Goal: Task Accomplishment & Management: Complete application form

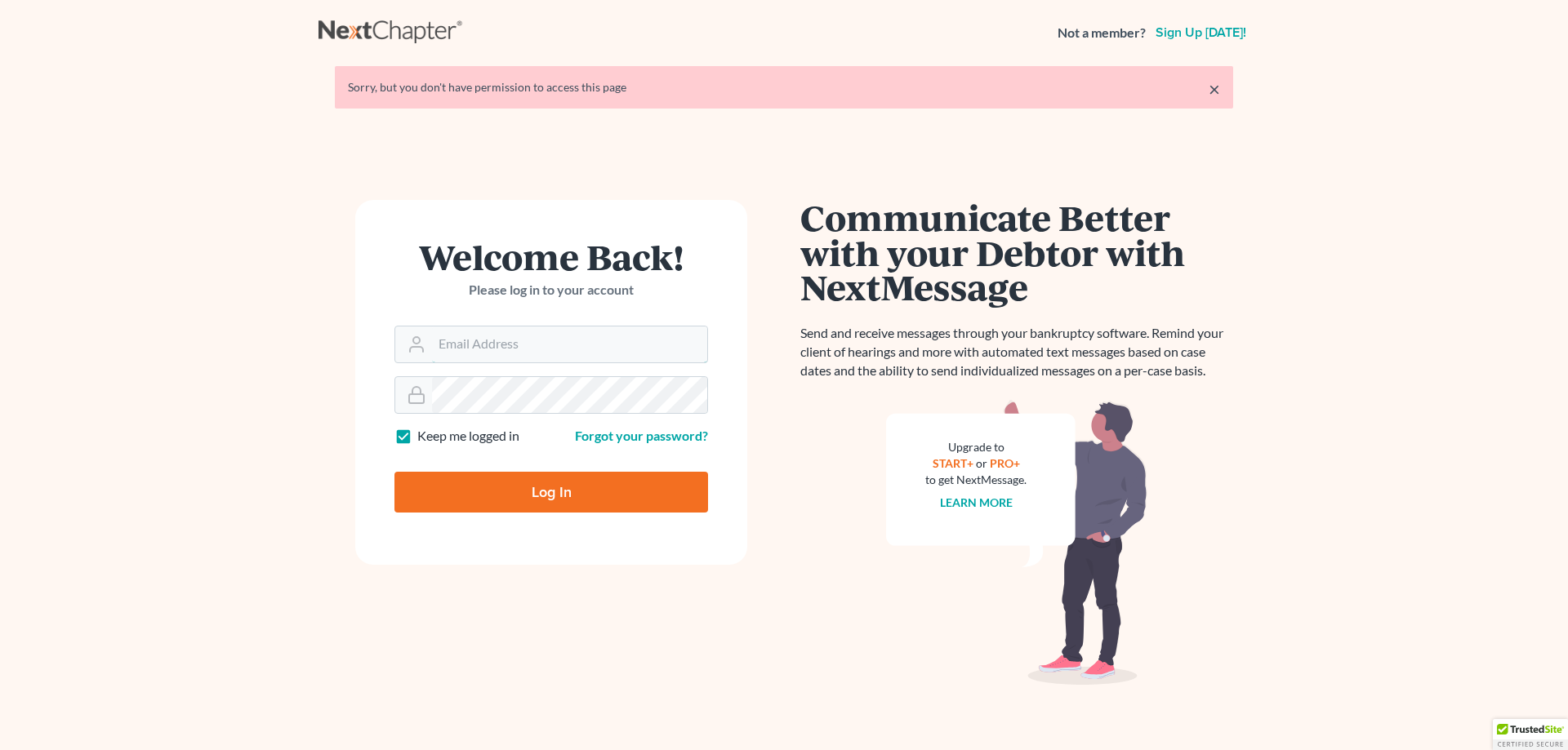
type input "dbb.bankruptcy@gmail.com"
click at [505, 484] on input "Log In" at bounding box center [551, 492] width 313 height 41
type input "Thinking..."
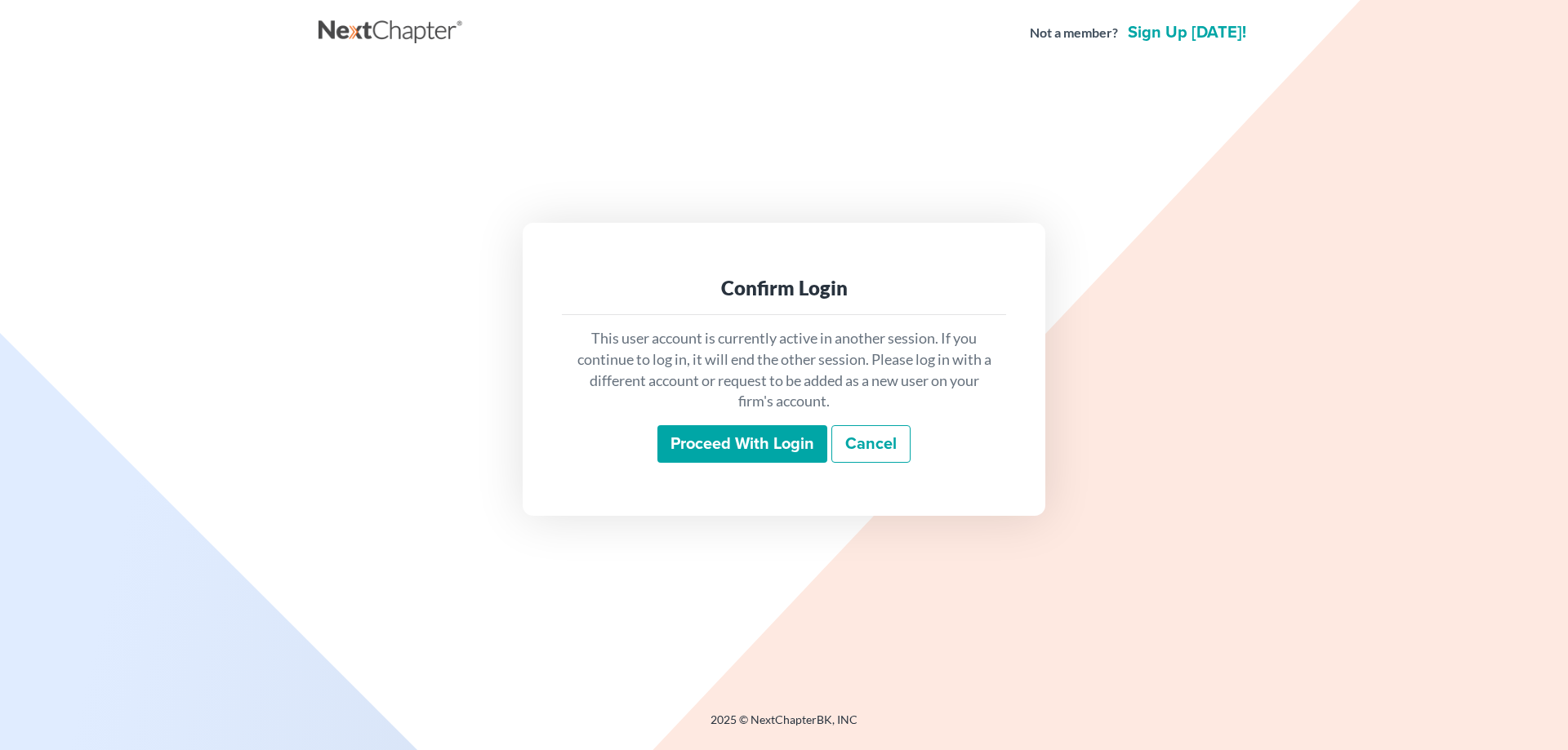
click at [785, 435] on input "Proceed with login" at bounding box center [742, 444] width 170 height 38
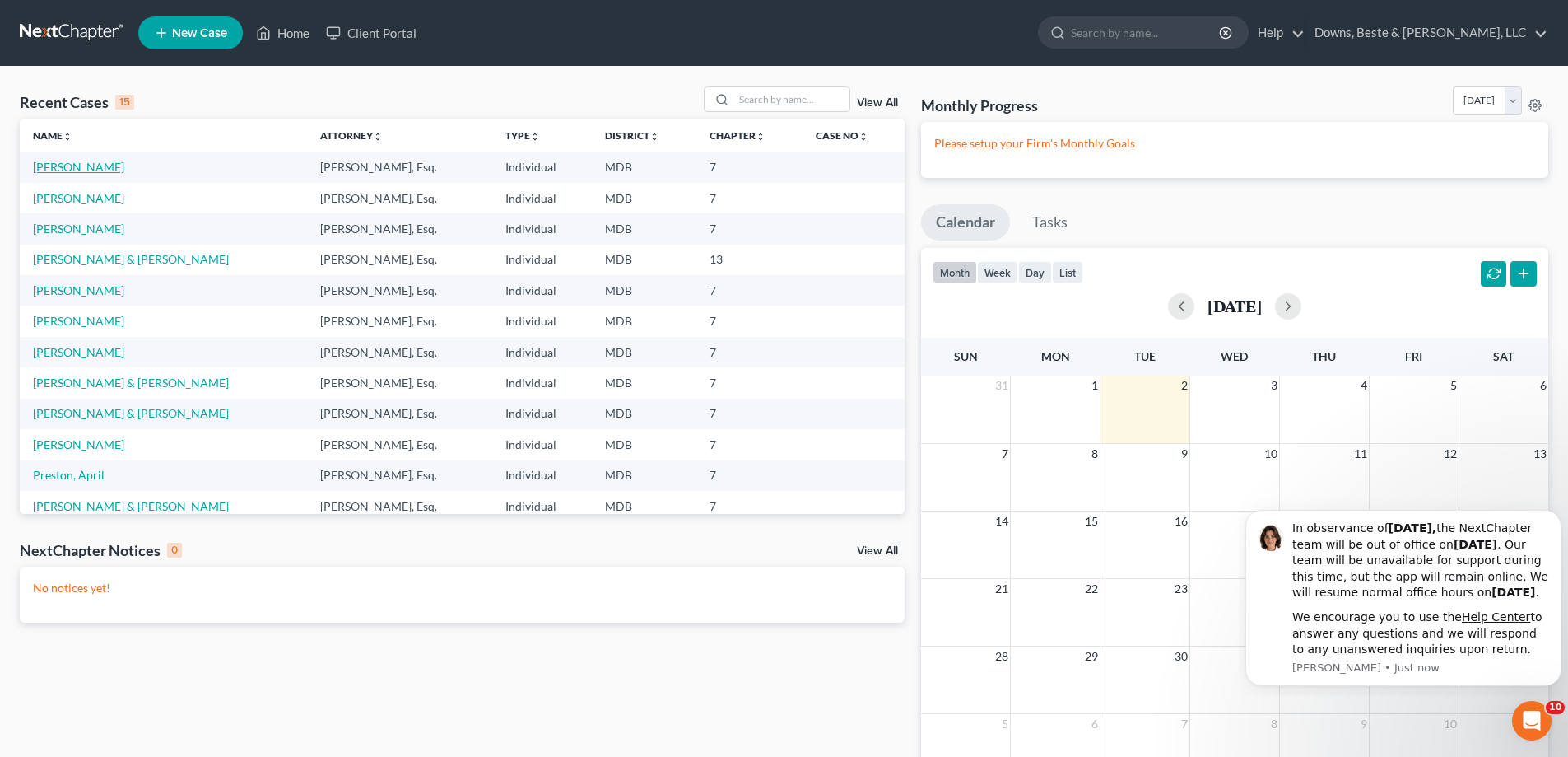
click at [68, 166] on link "[PERSON_NAME]" at bounding box center [78, 167] width 91 height 14
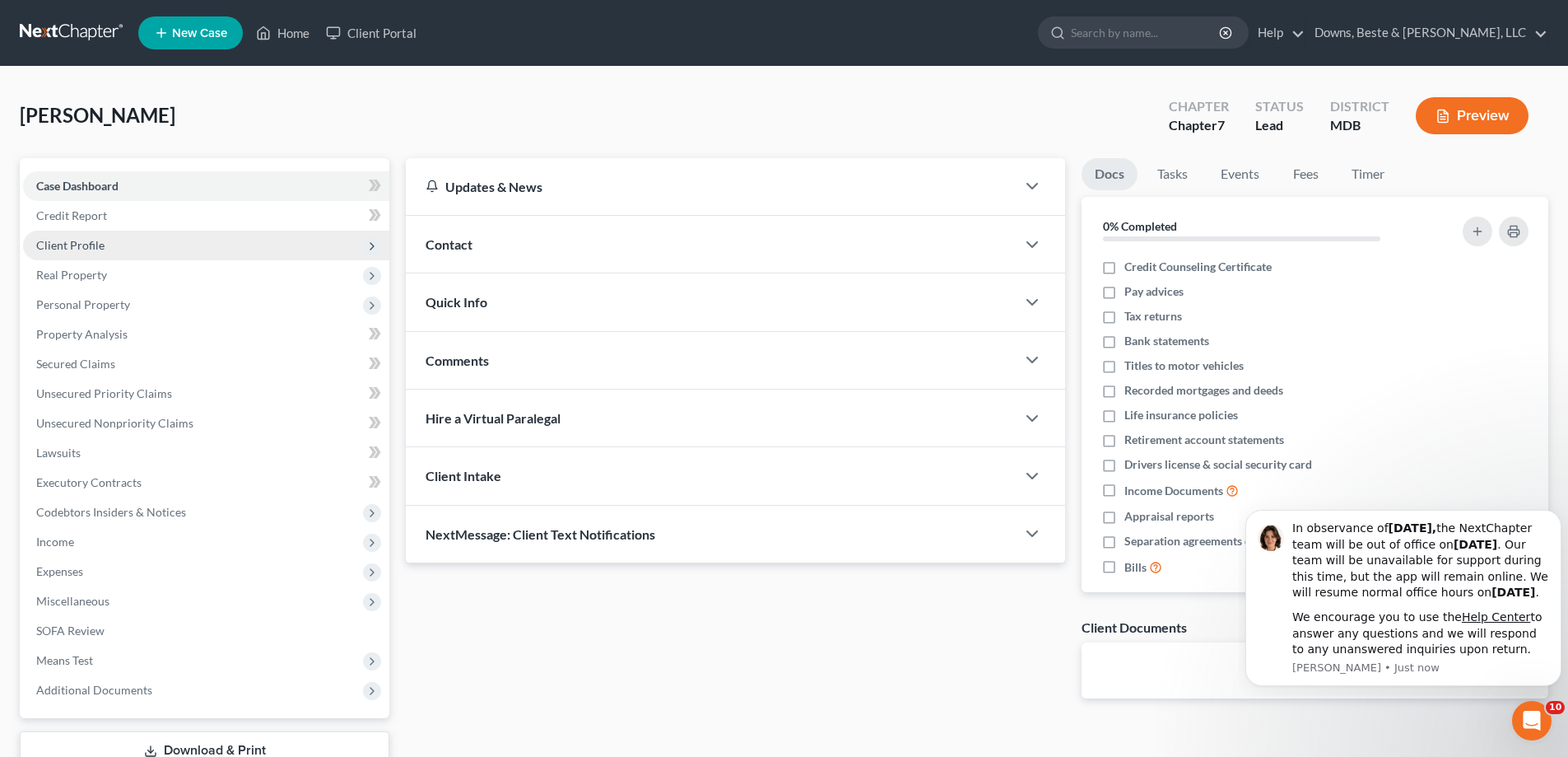
click at [105, 243] on span "Client Profile" at bounding box center [205, 245] width 366 height 29
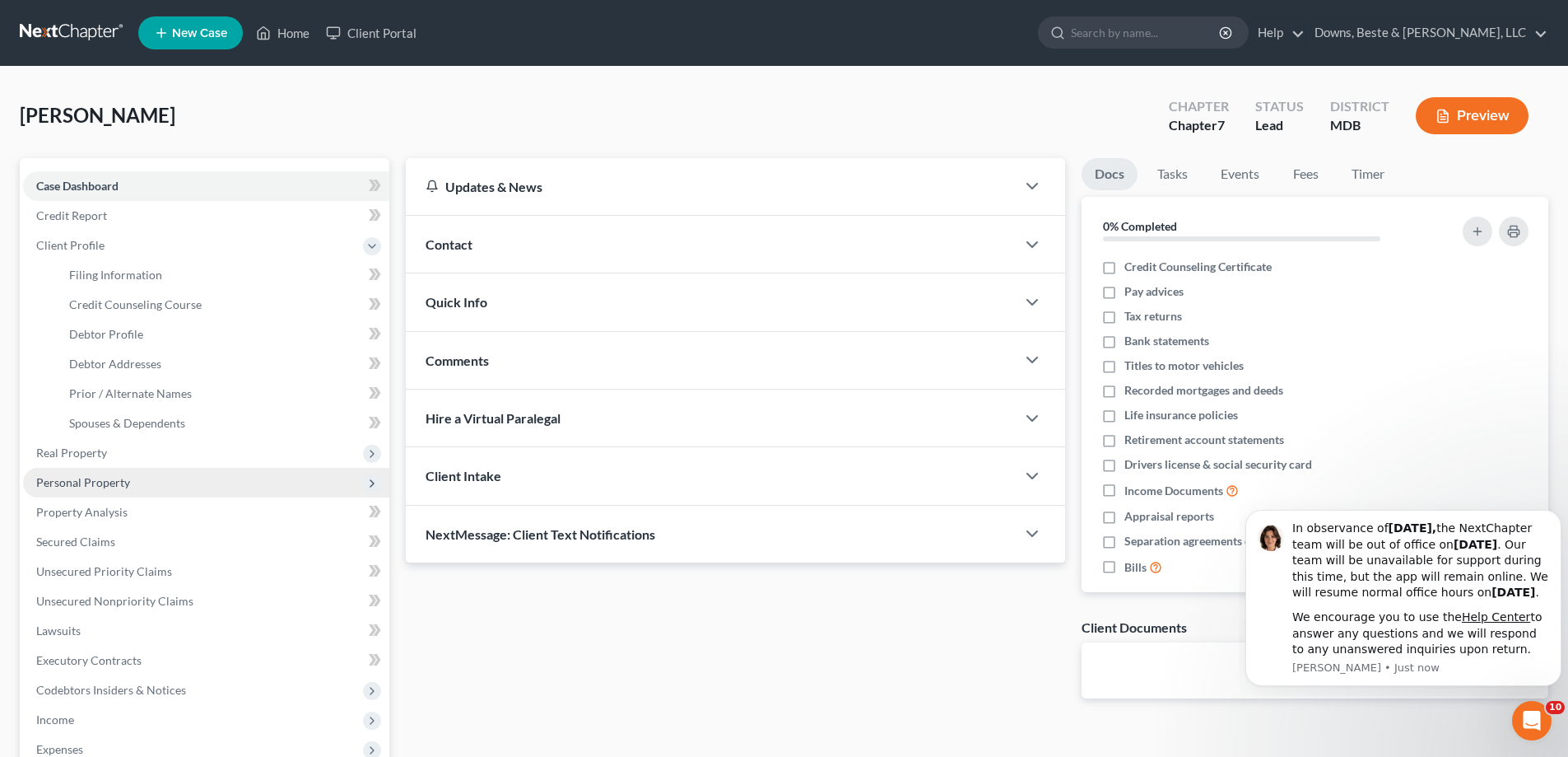
click at [78, 469] on span "Personal Property" at bounding box center [205, 483] width 366 height 29
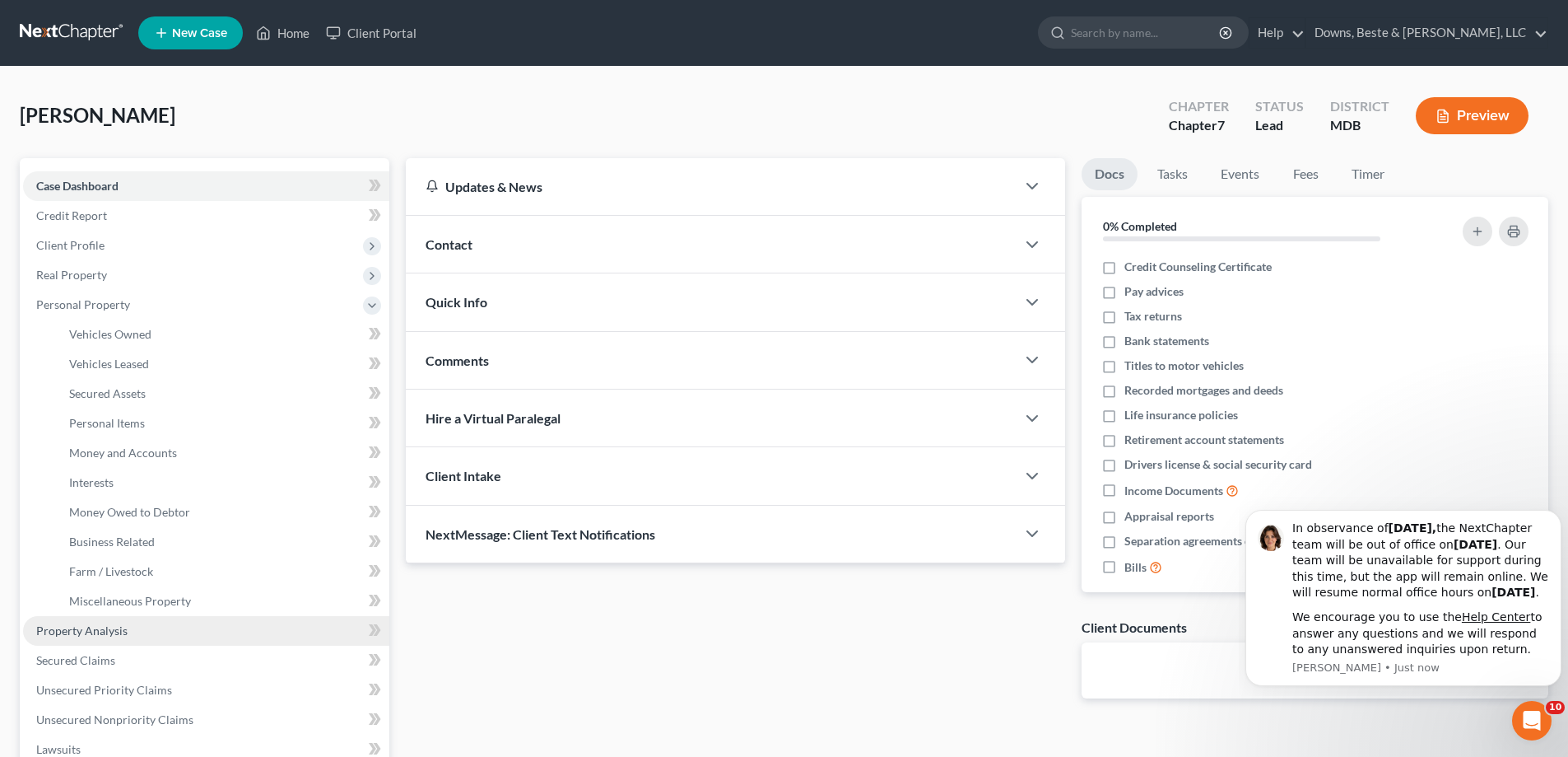
click at [114, 632] on span "Property Analysis" at bounding box center [81, 630] width 91 height 14
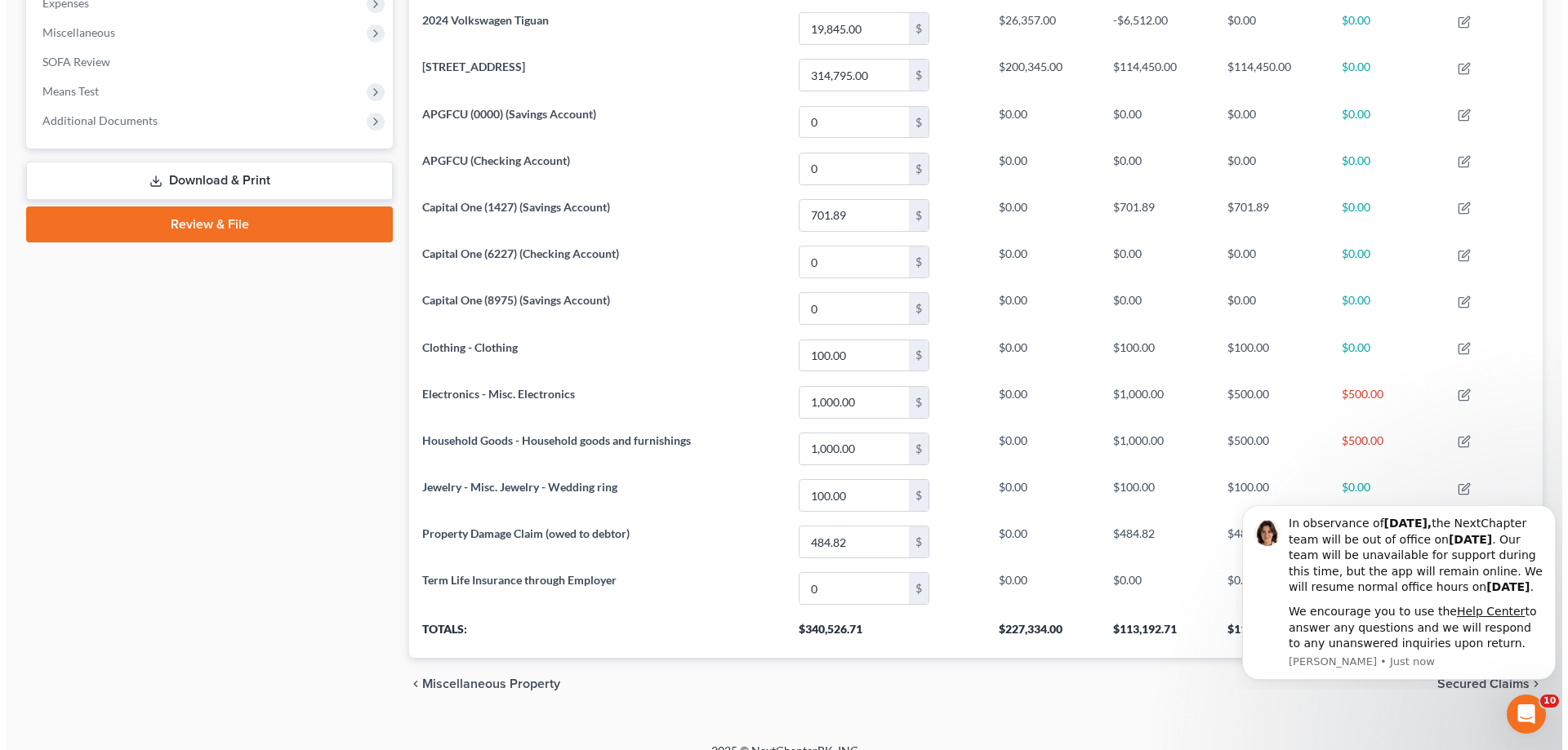
scroll to position [571, 0]
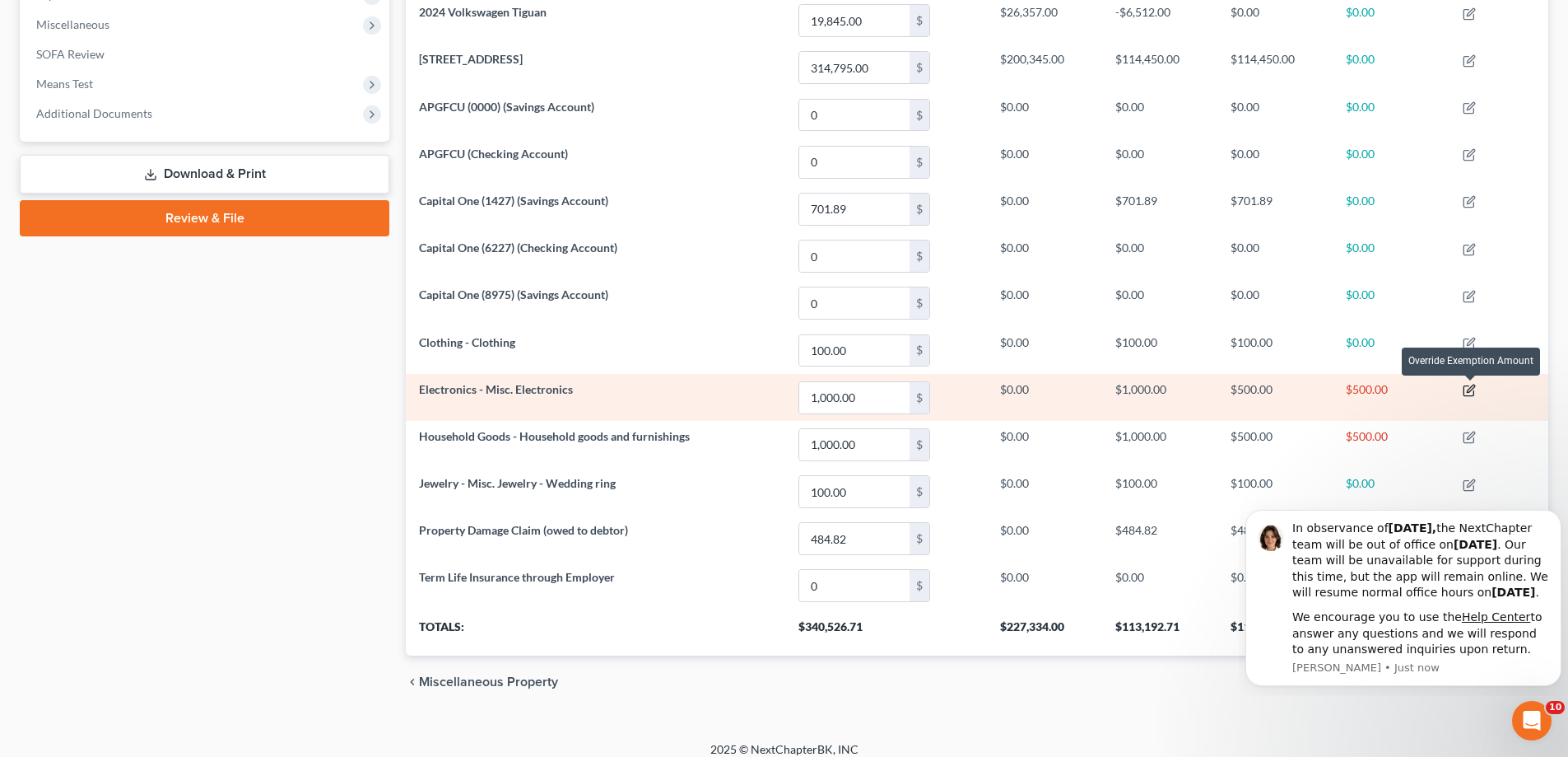
click at [1475, 396] on icon "button" at bounding box center [1469, 390] width 13 height 13
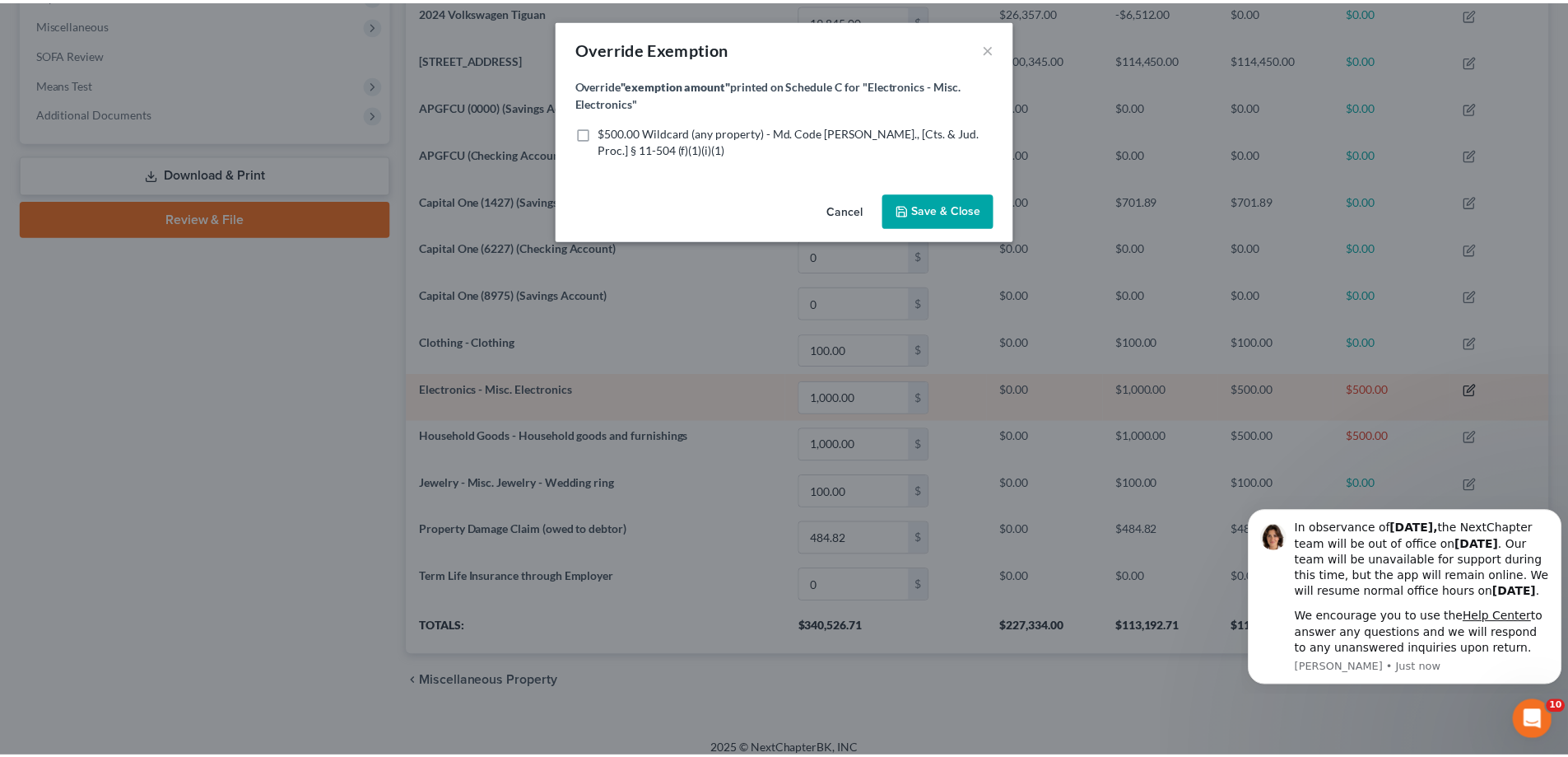
scroll to position [320, 1152]
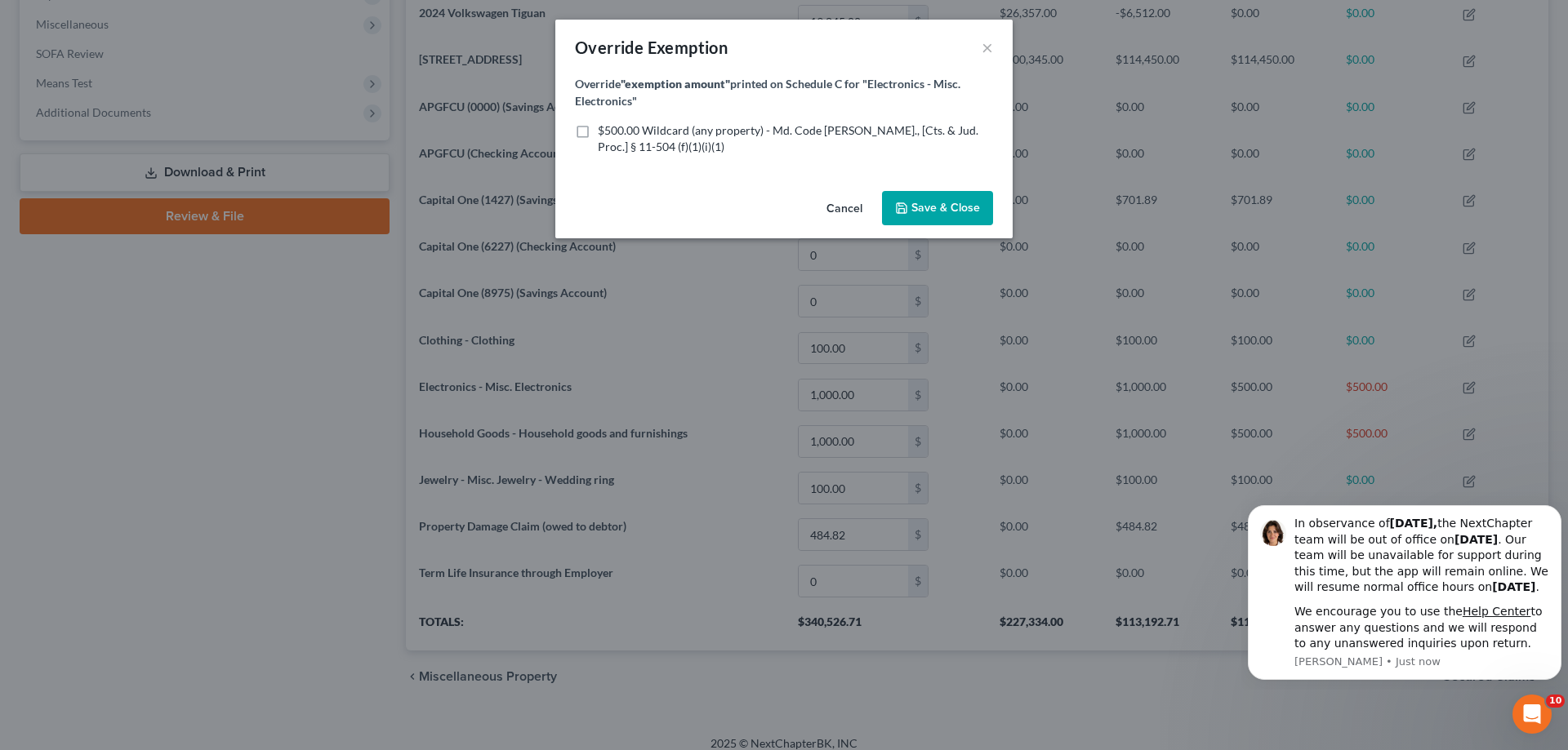
click at [831, 208] on button "Cancel" at bounding box center [845, 209] width 62 height 33
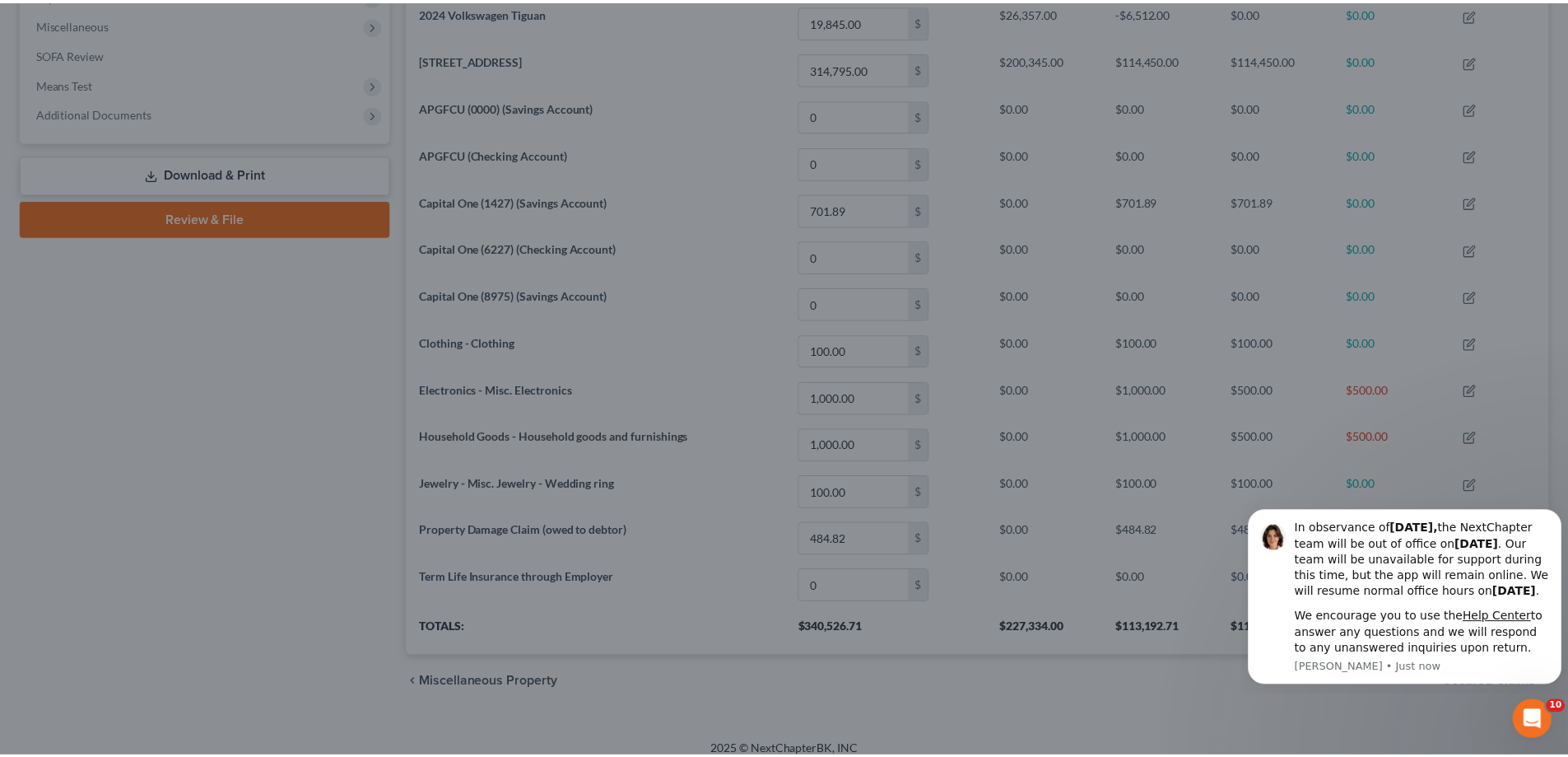
scroll to position [0, 0]
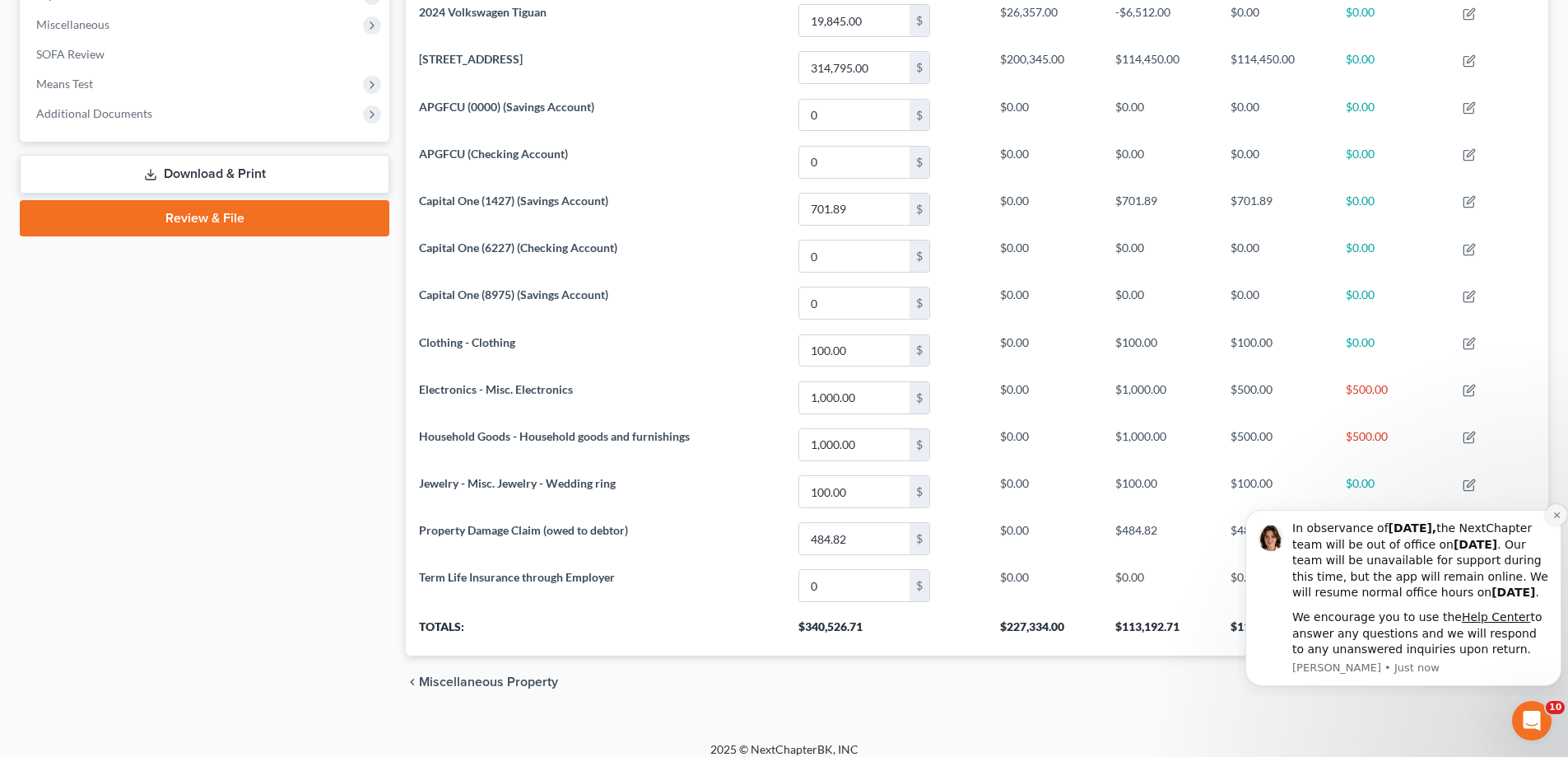
click at [1549, 505] on button "Dismiss notification" at bounding box center [1557, 515] width 22 height 22
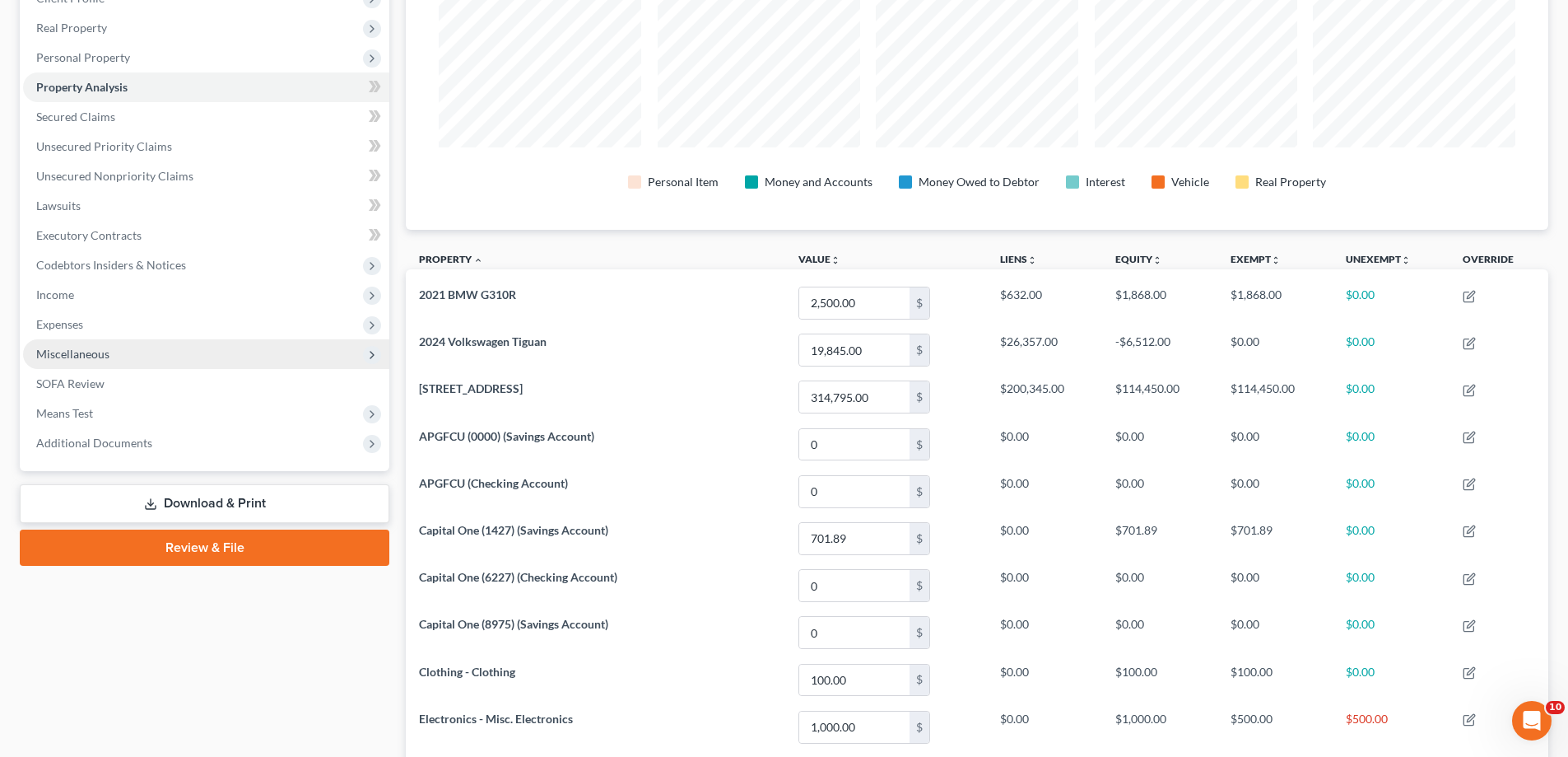
click at [63, 358] on span "Miscellaneous" at bounding box center [73, 353] width 74 height 14
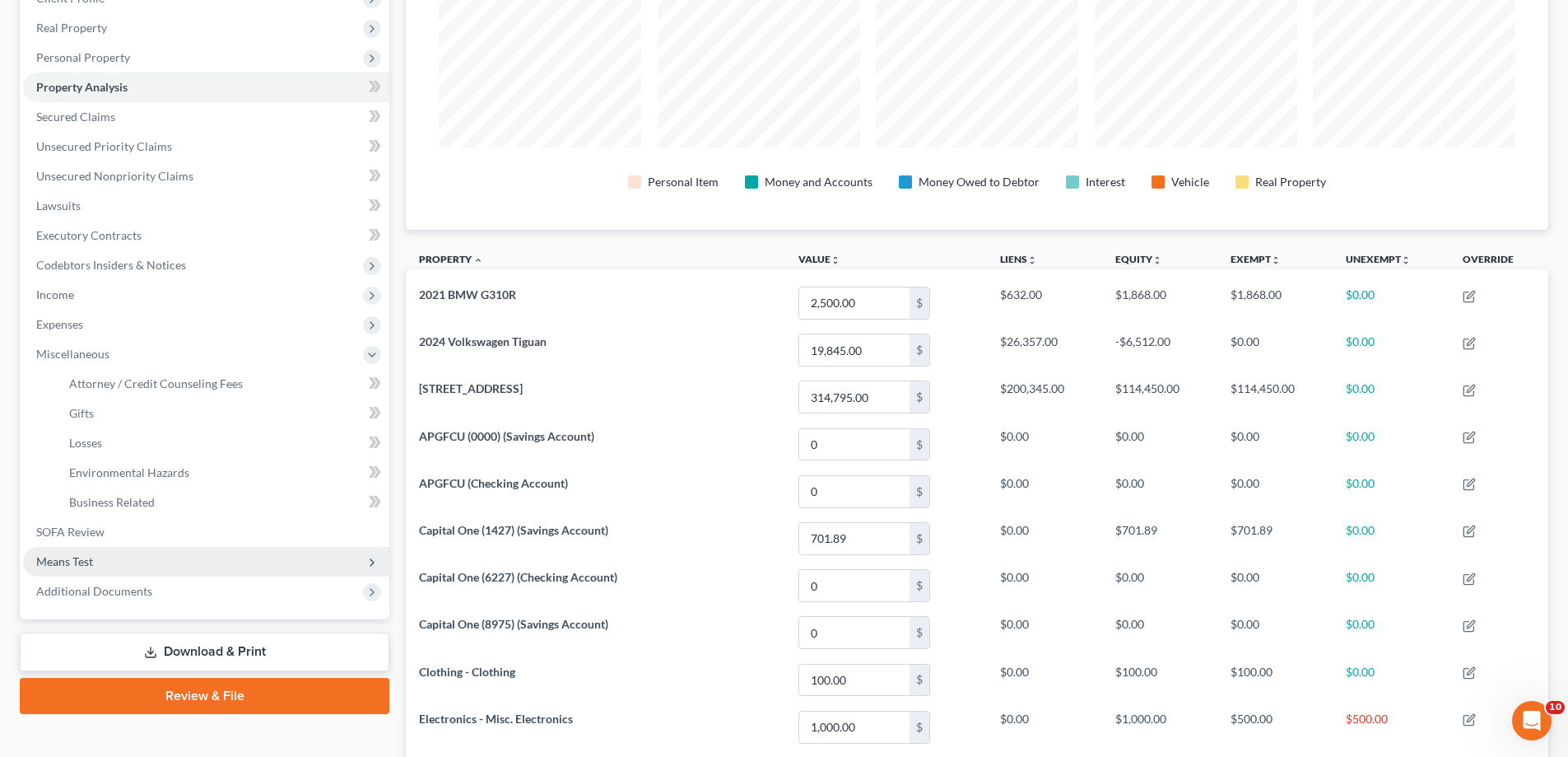
click at [94, 561] on span "Means Test" at bounding box center [205, 562] width 366 height 29
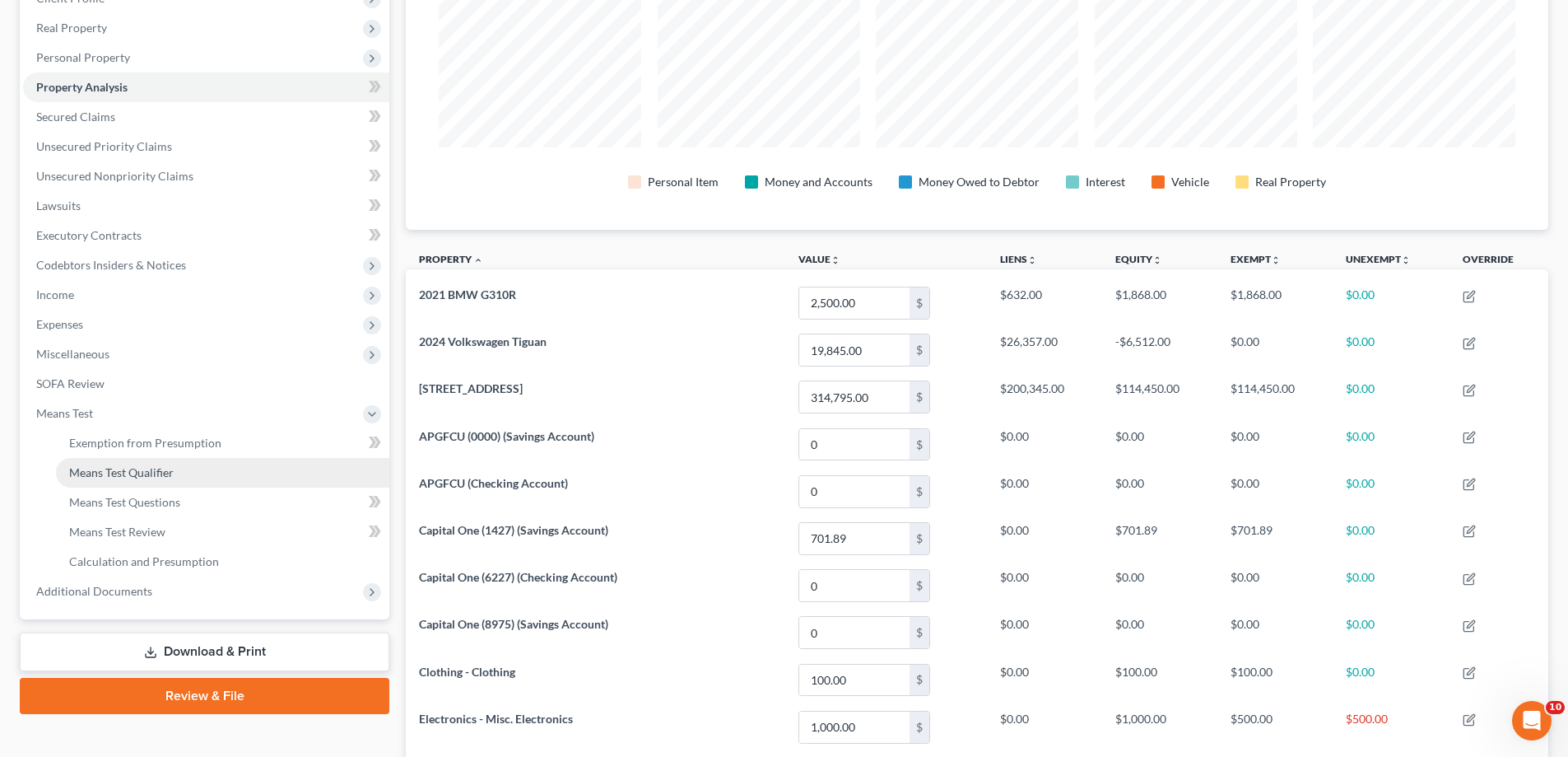
click at [114, 479] on link "Means Test Qualifier" at bounding box center [223, 473] width 334 height 29
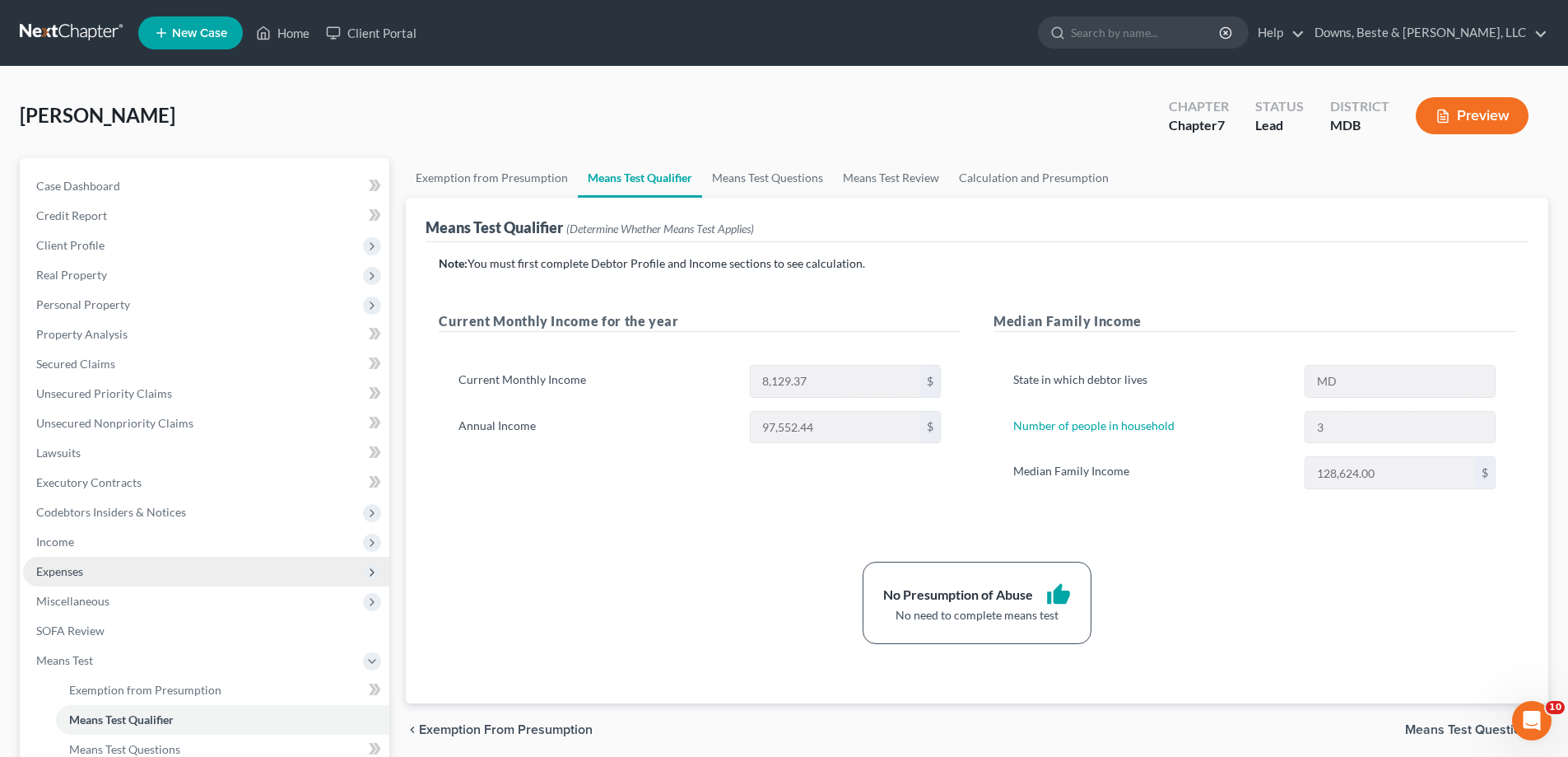
click at [83, 582] on span "Expenses" at bounding box center [205, 571] width 366 height 29
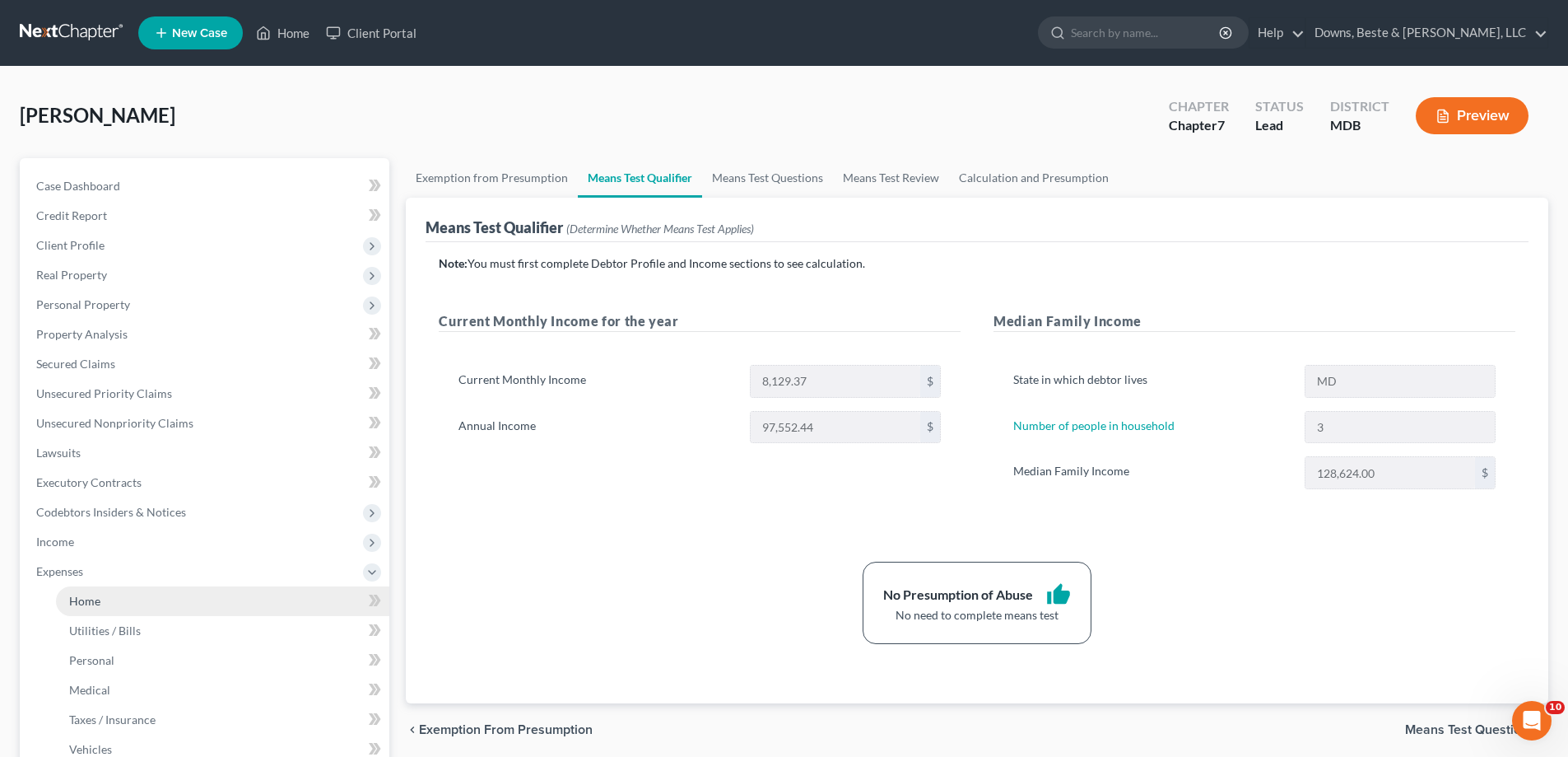
click at [93, 598] on span "Home" at bounding box center [84, 601] width 31 height 14
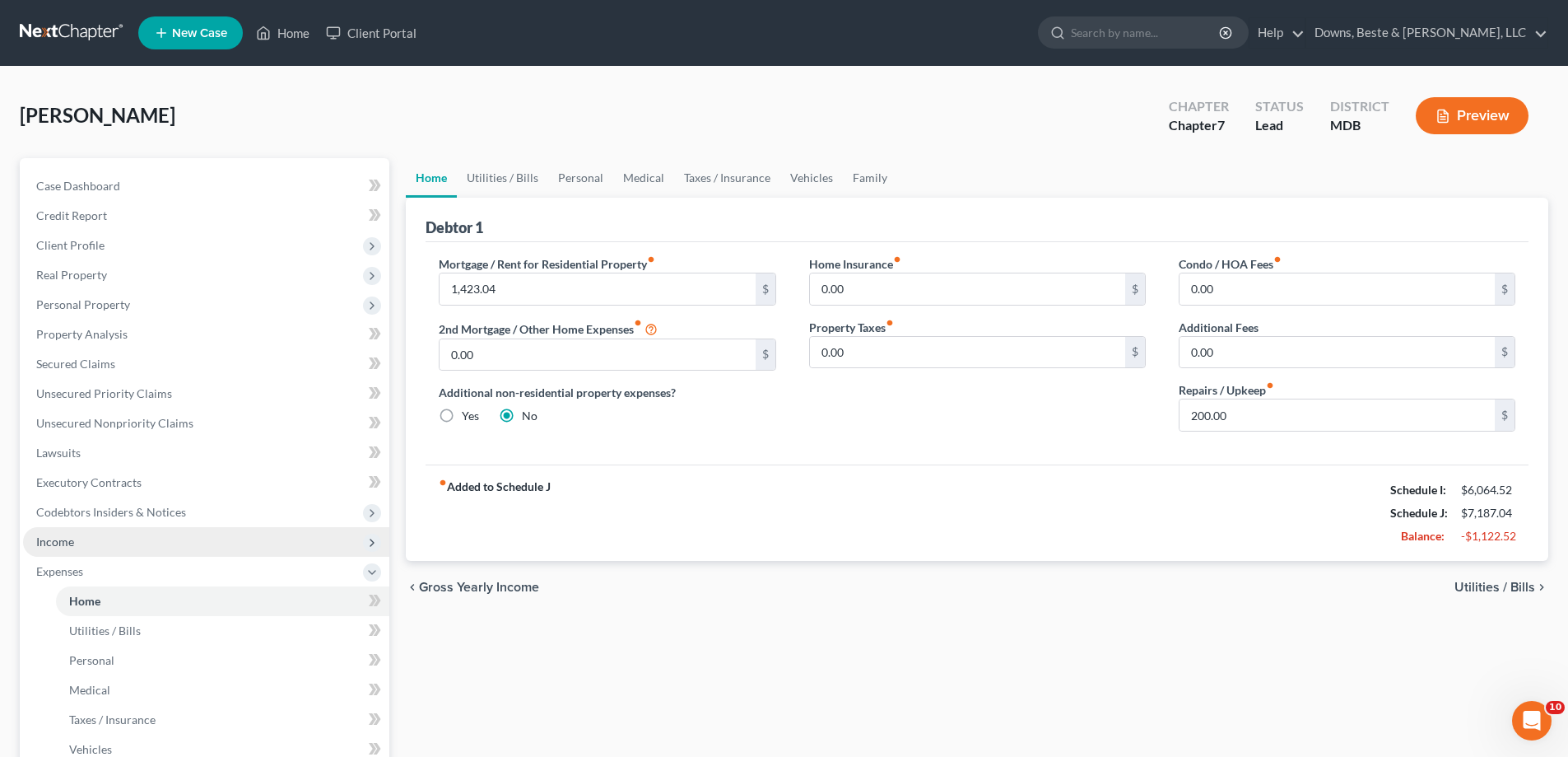
click at [73, 540] on span "Income" at bounding box center [55, 542] width 38 height 14
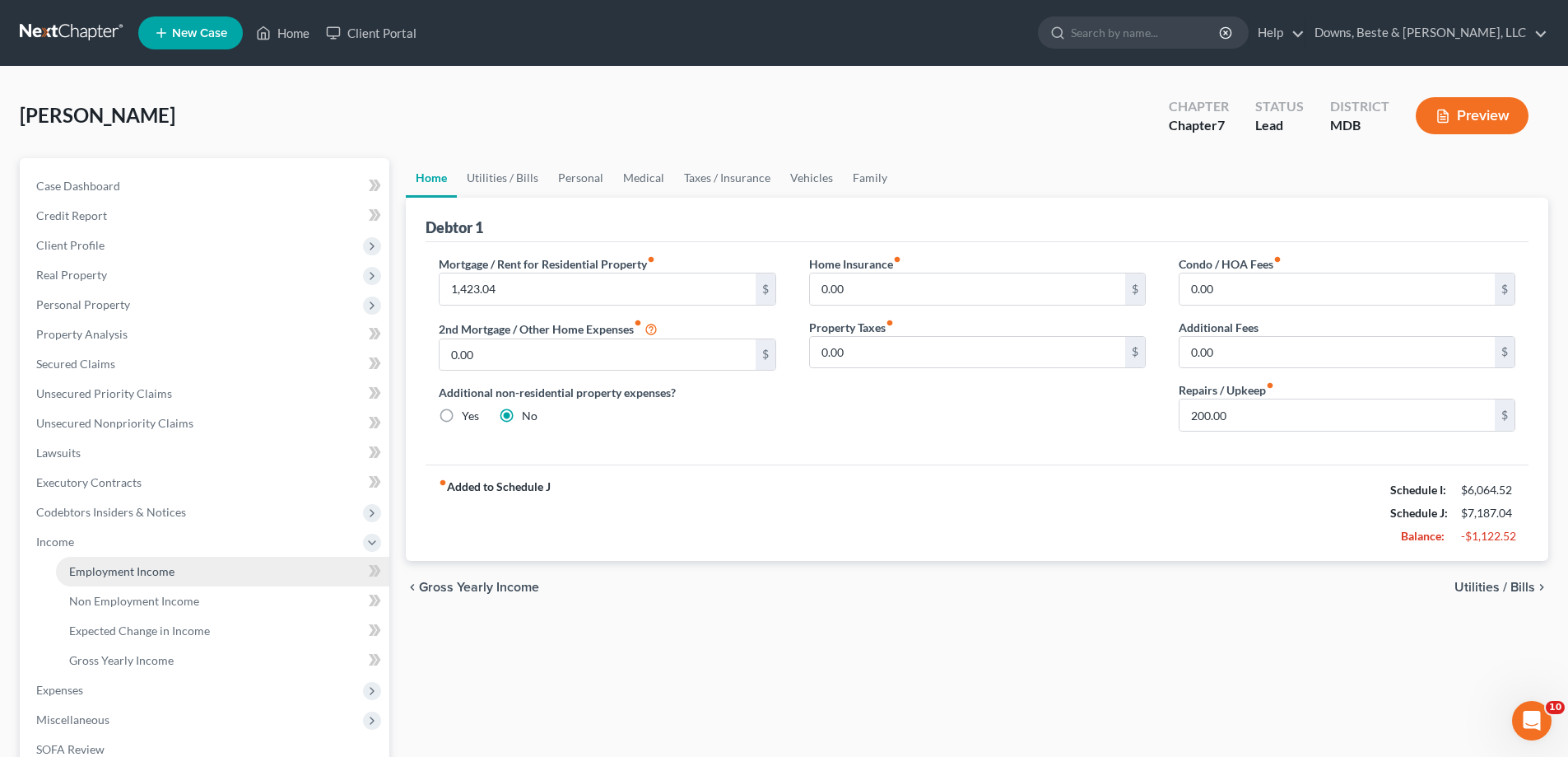
click at [106, 570] on span "Employment Income" at bounding box center [121, 571] width 105 height 14
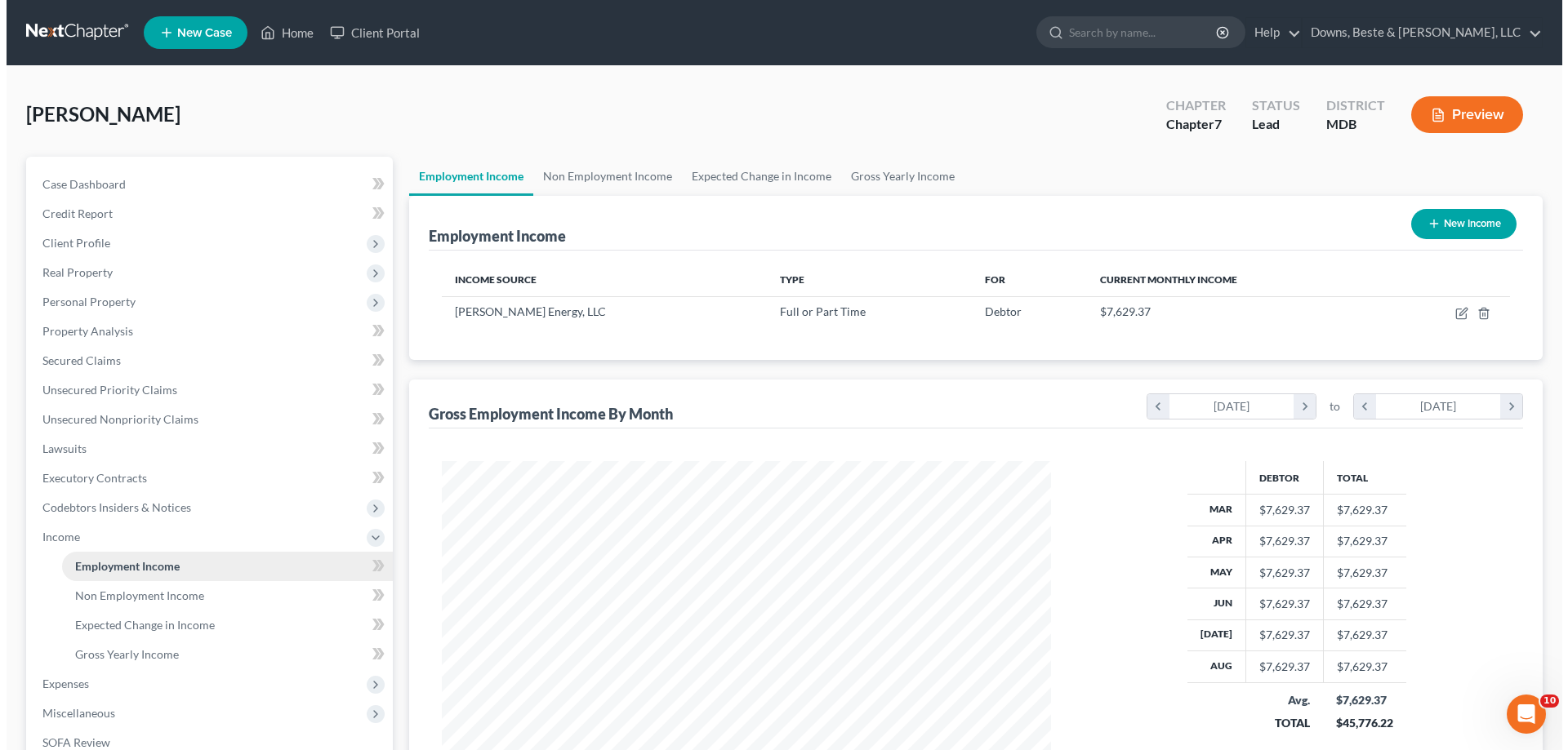
scroll to position [304, 642]
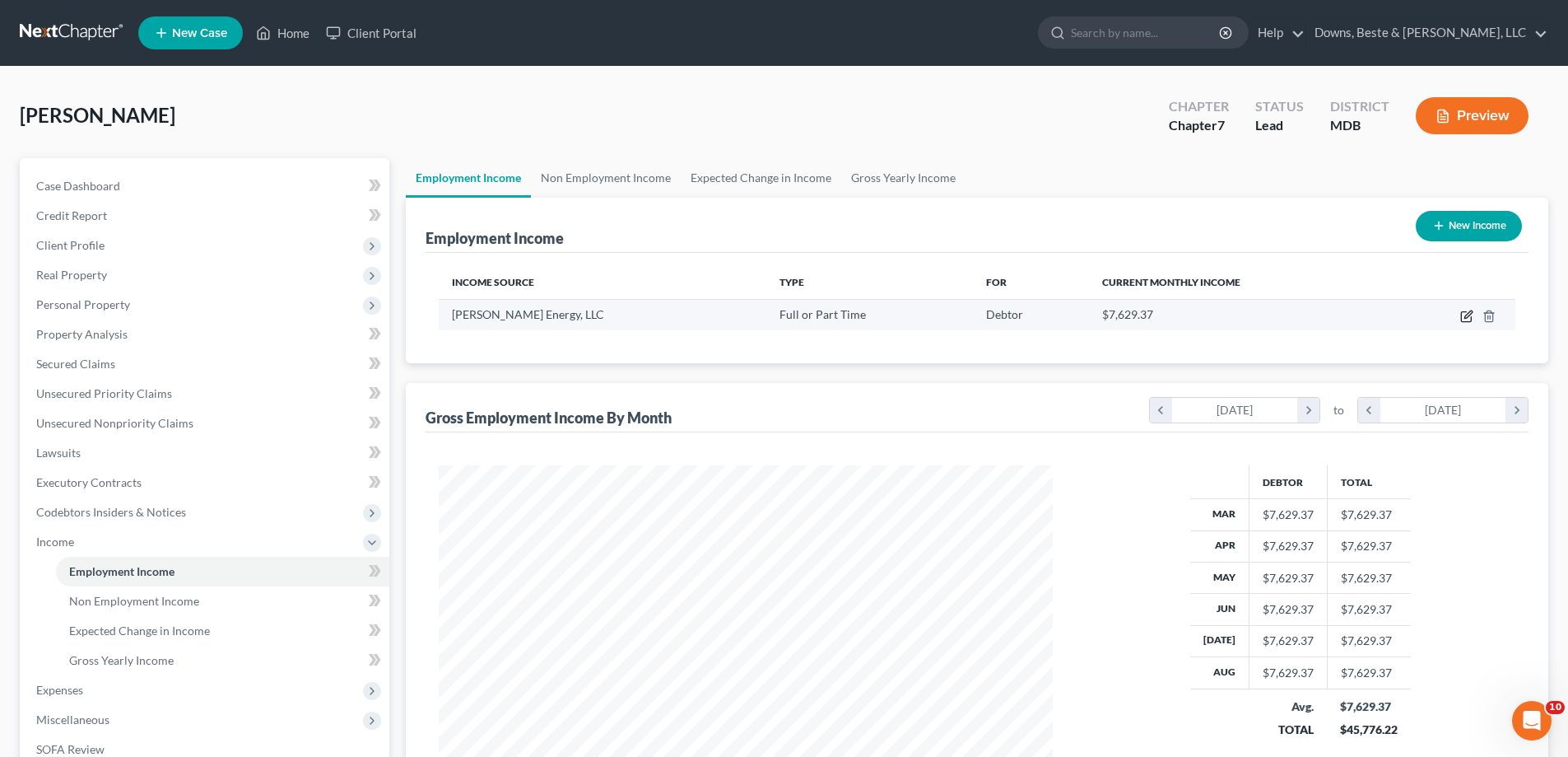
click at [1466, 316] on icon "button" at bounding box center [1469, 314] width 8 height 8
select select "0"
select select "48"
select select "0"
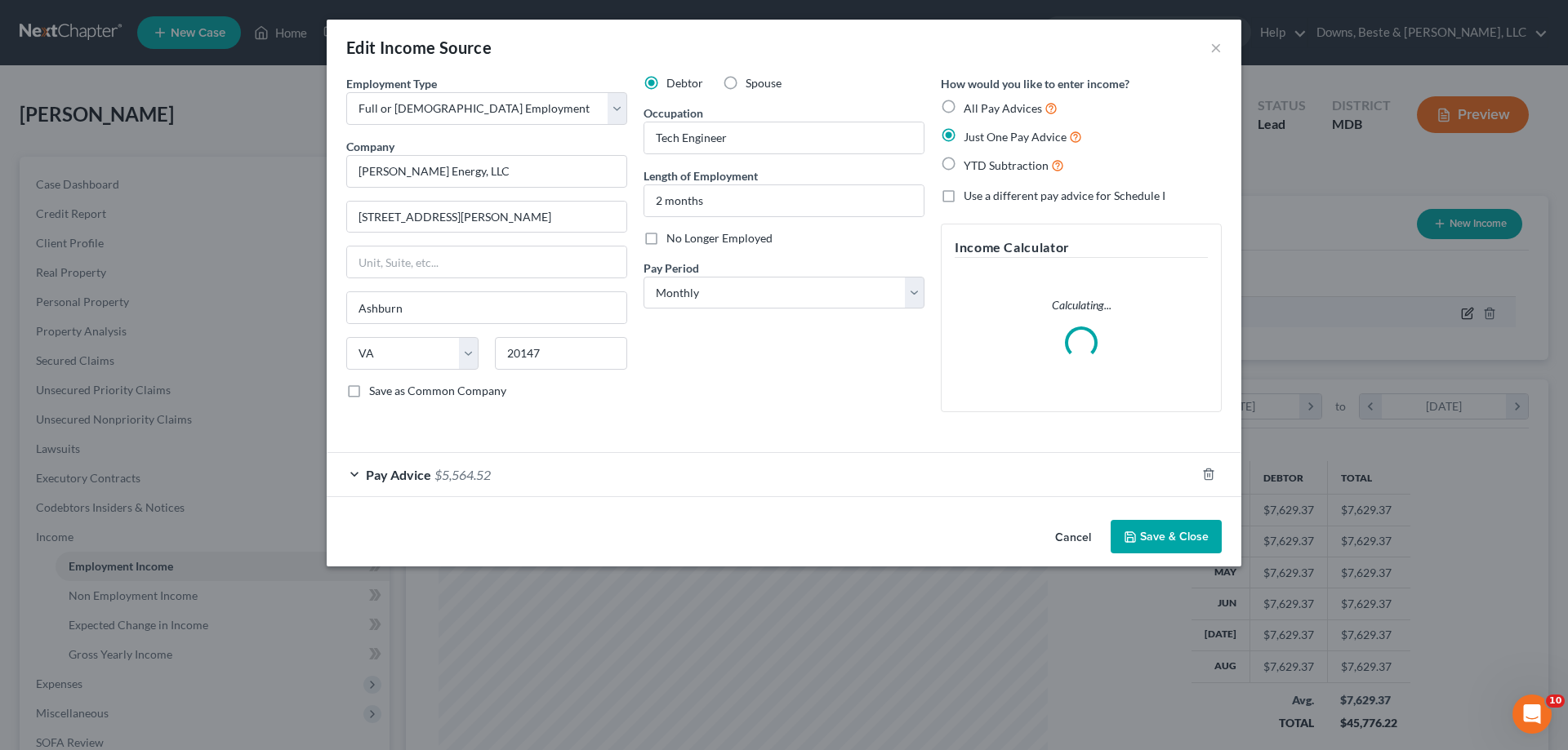
scroll to position [307, 647]
click at [687, 467] on div "Pay Advice $5,564.52" at bounding box center [761, 475] width 869 height 43
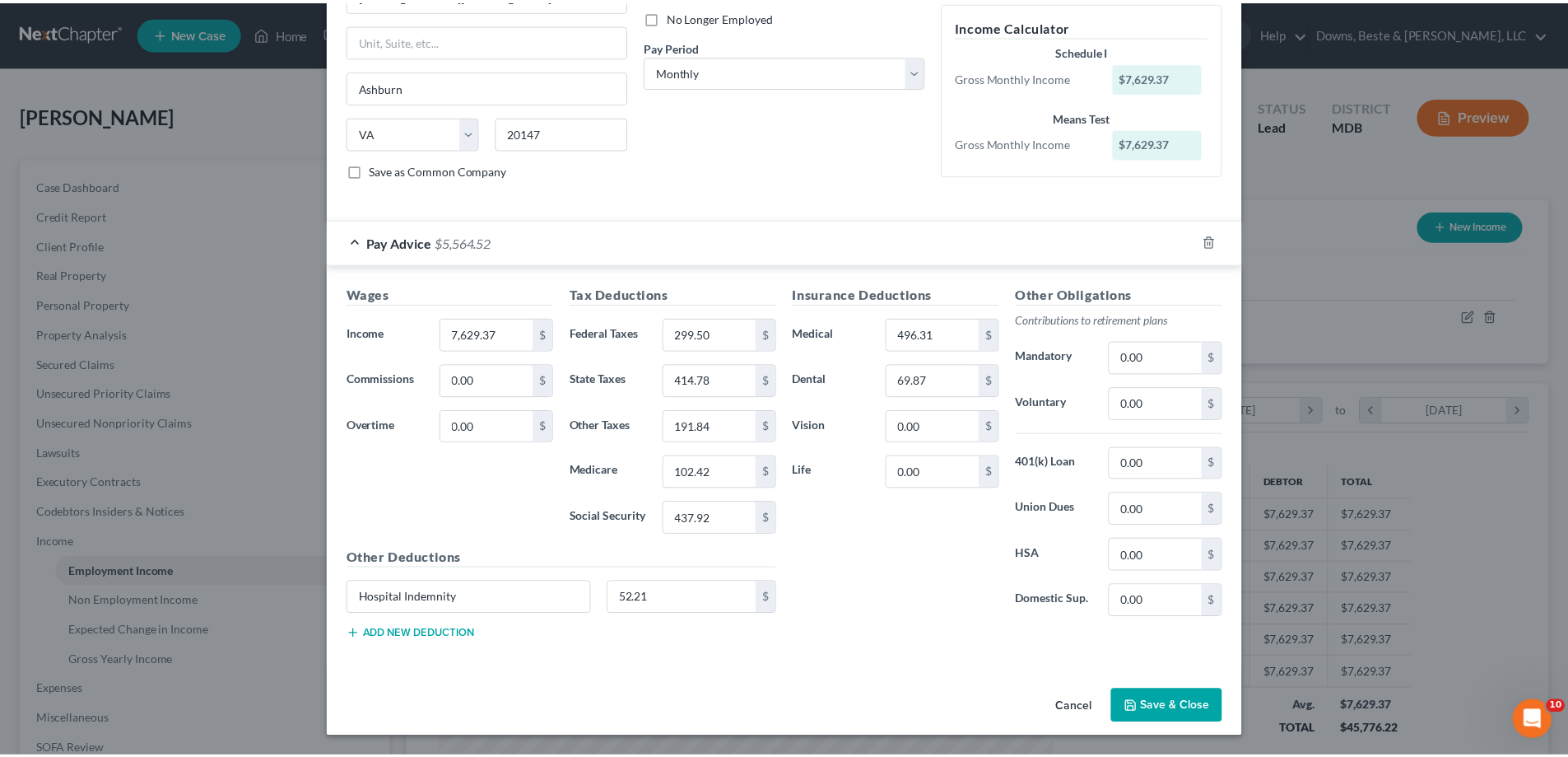
scroll to position [224, 0]
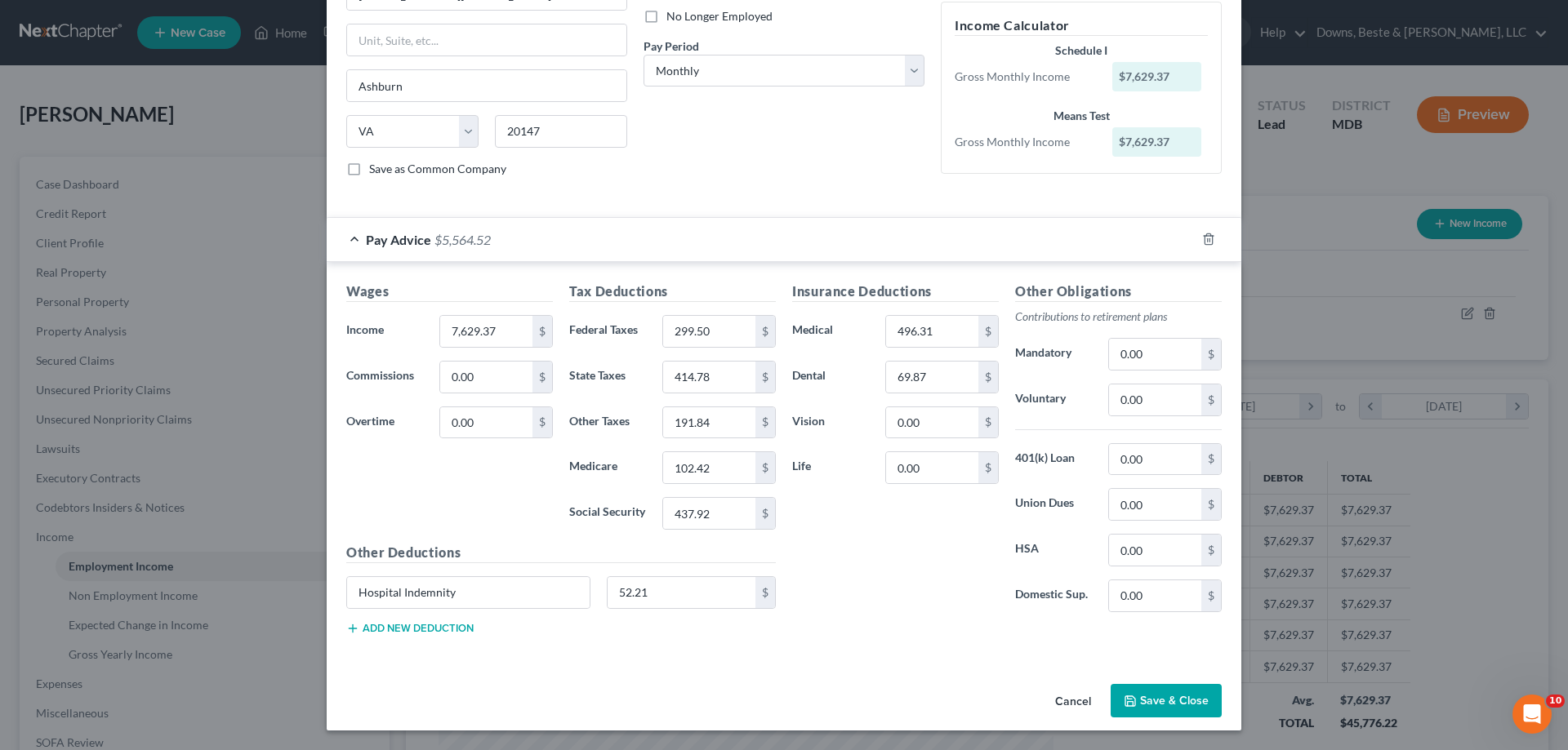
click at [1190, 704] on button "Save & Close" at bounding box center [1166, 700] width 111 height 34
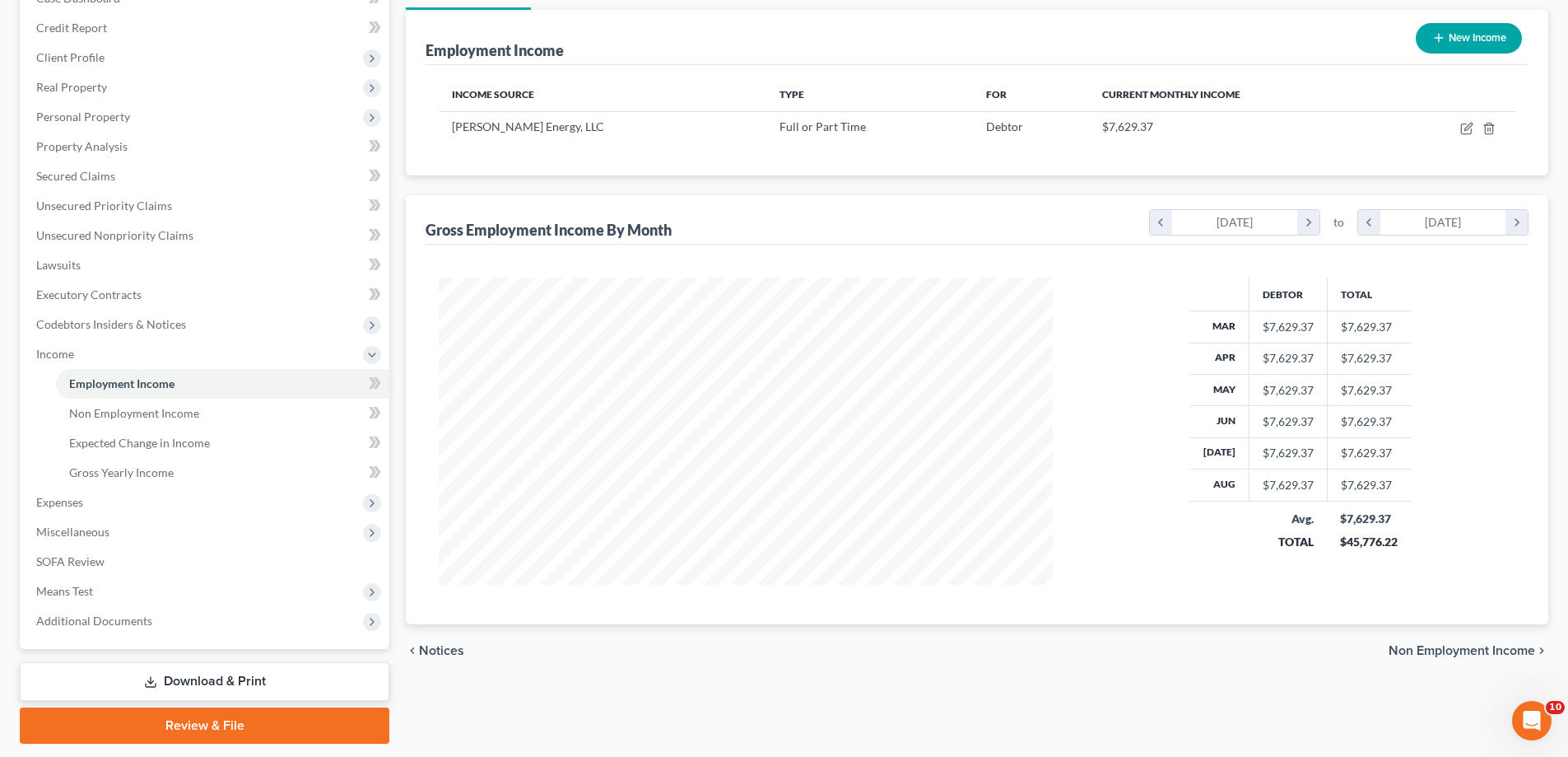
scroll to position [238, 0]
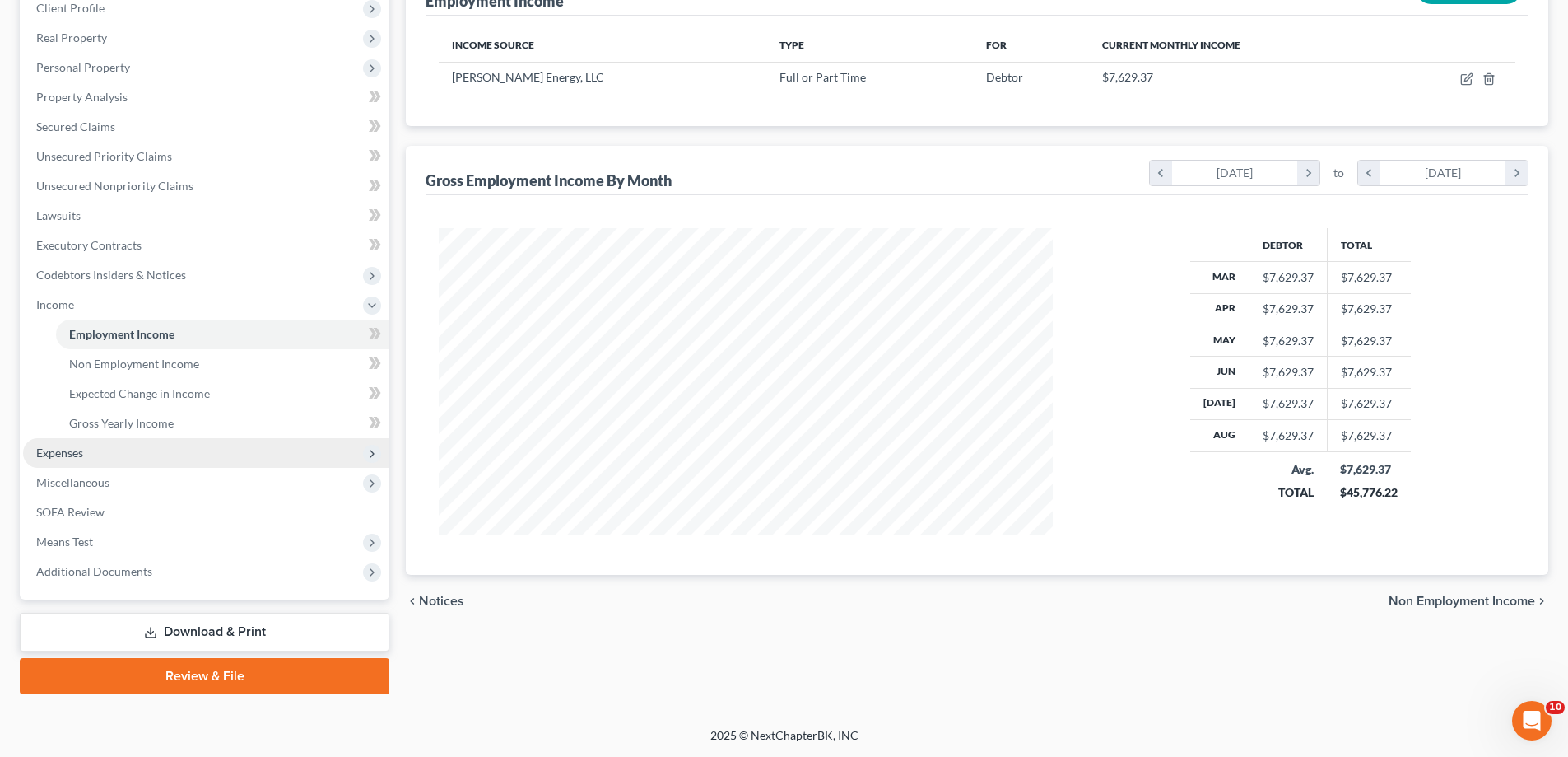
click at [118, 460] on span "Expenses" at bounding box center [205, 453] width 366 height 29
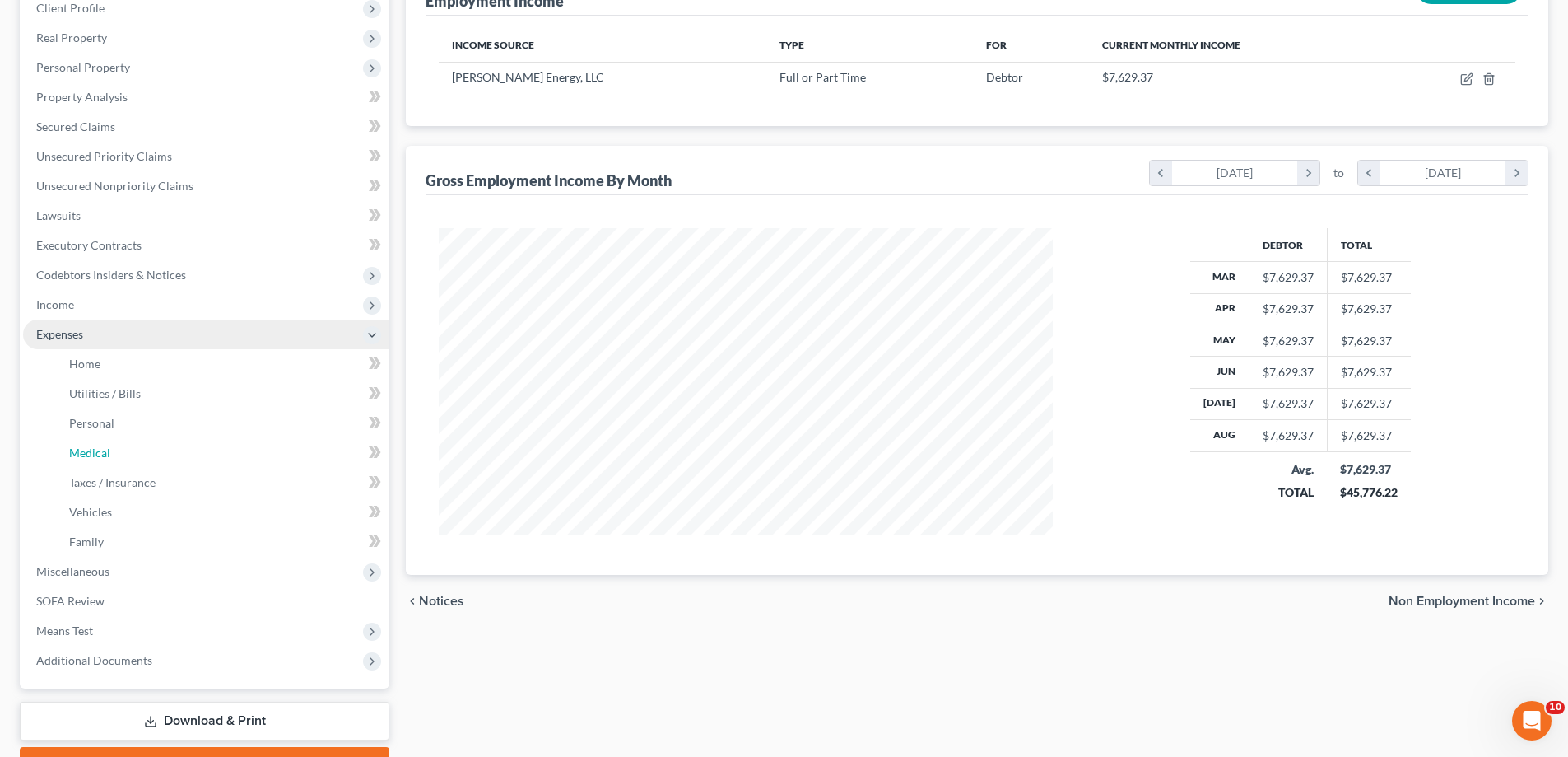
click at [118, 460] on link "Medical" at bounding box center [223, 453] width 334 height 29
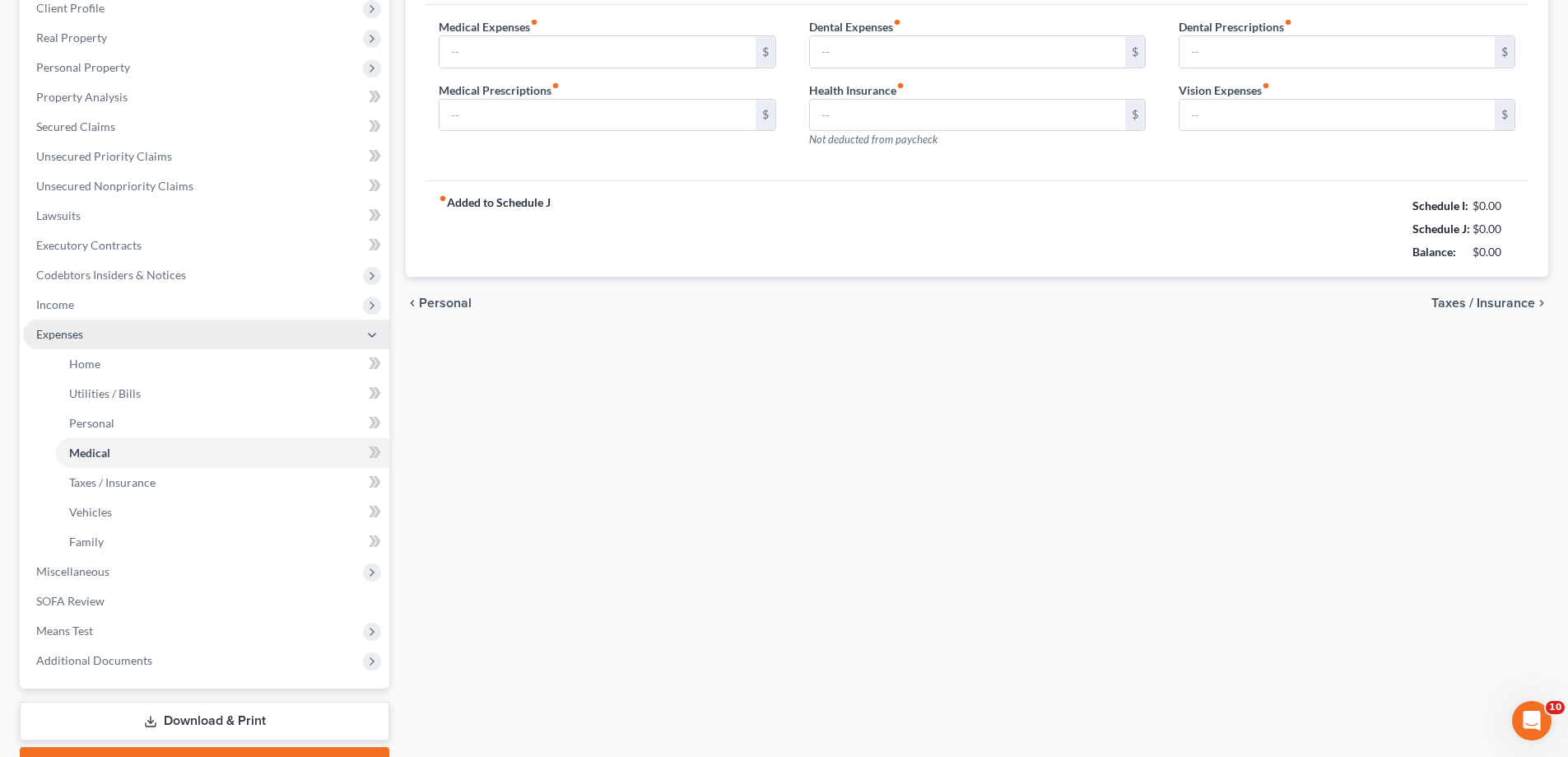
type input "500.00"
type input "0.00"
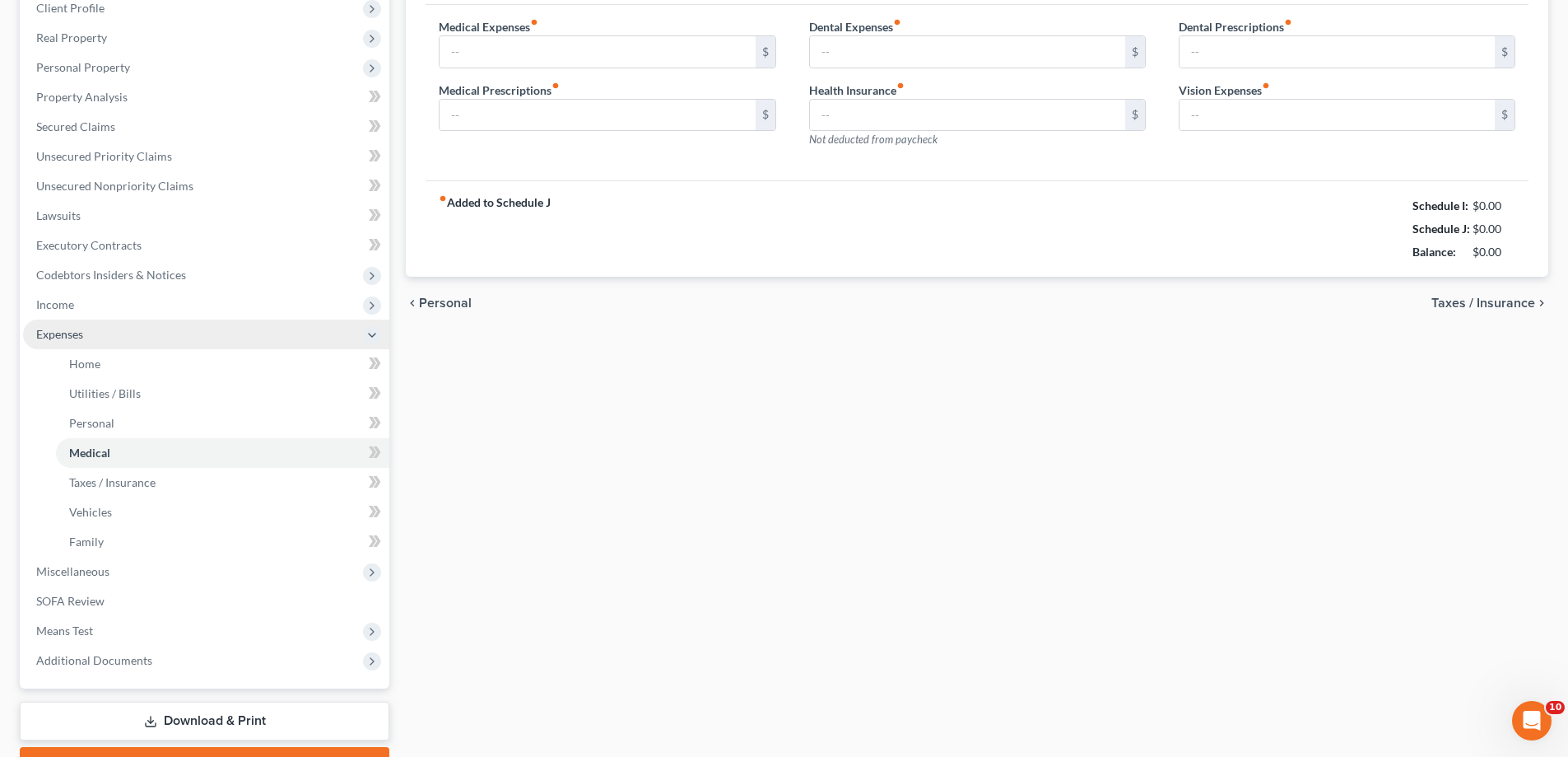
type input "0.00"
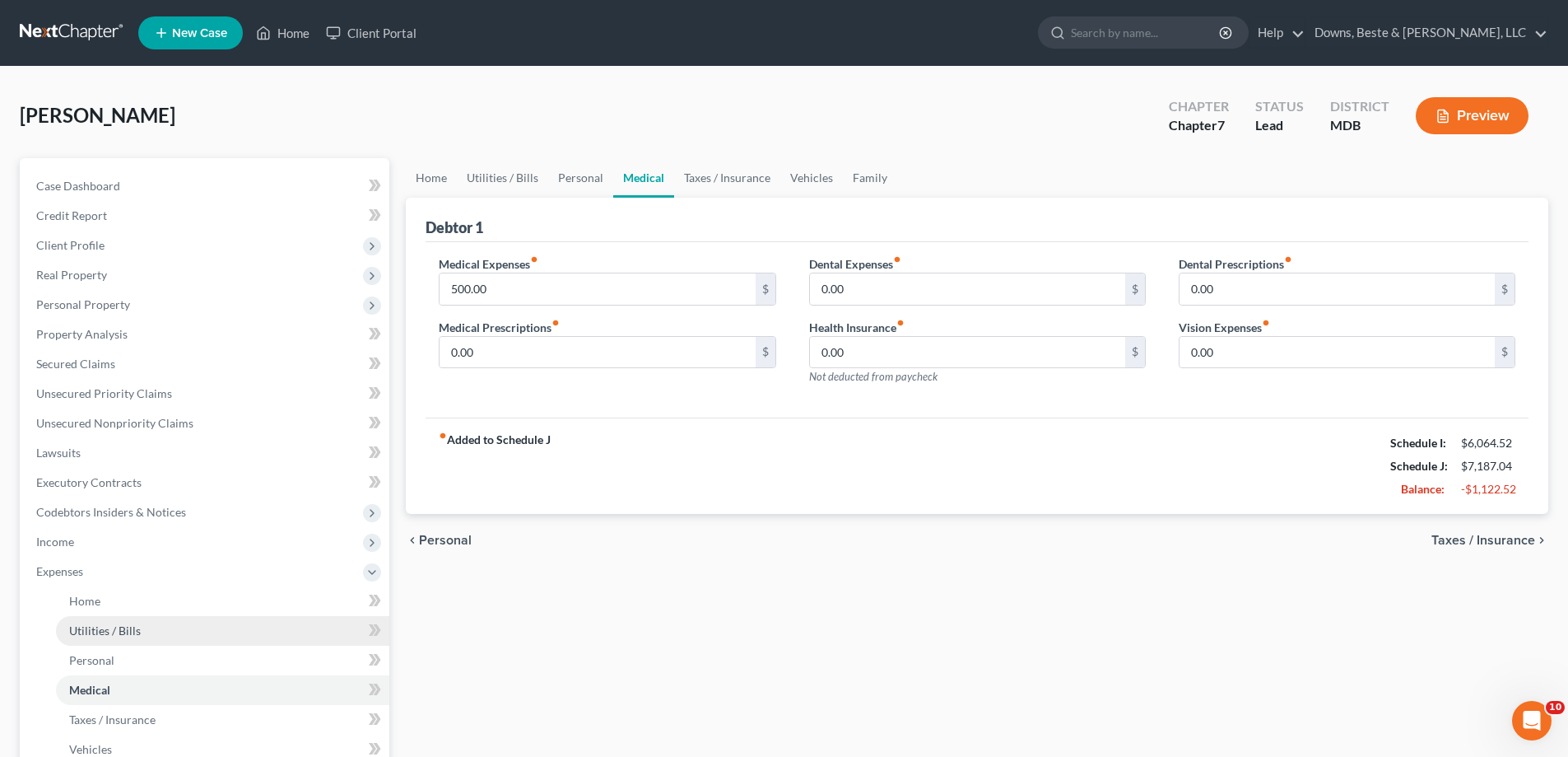
click at [119, 640] on link "Utilities / Bills" at bounding box center [223, 631] width 334 height 29
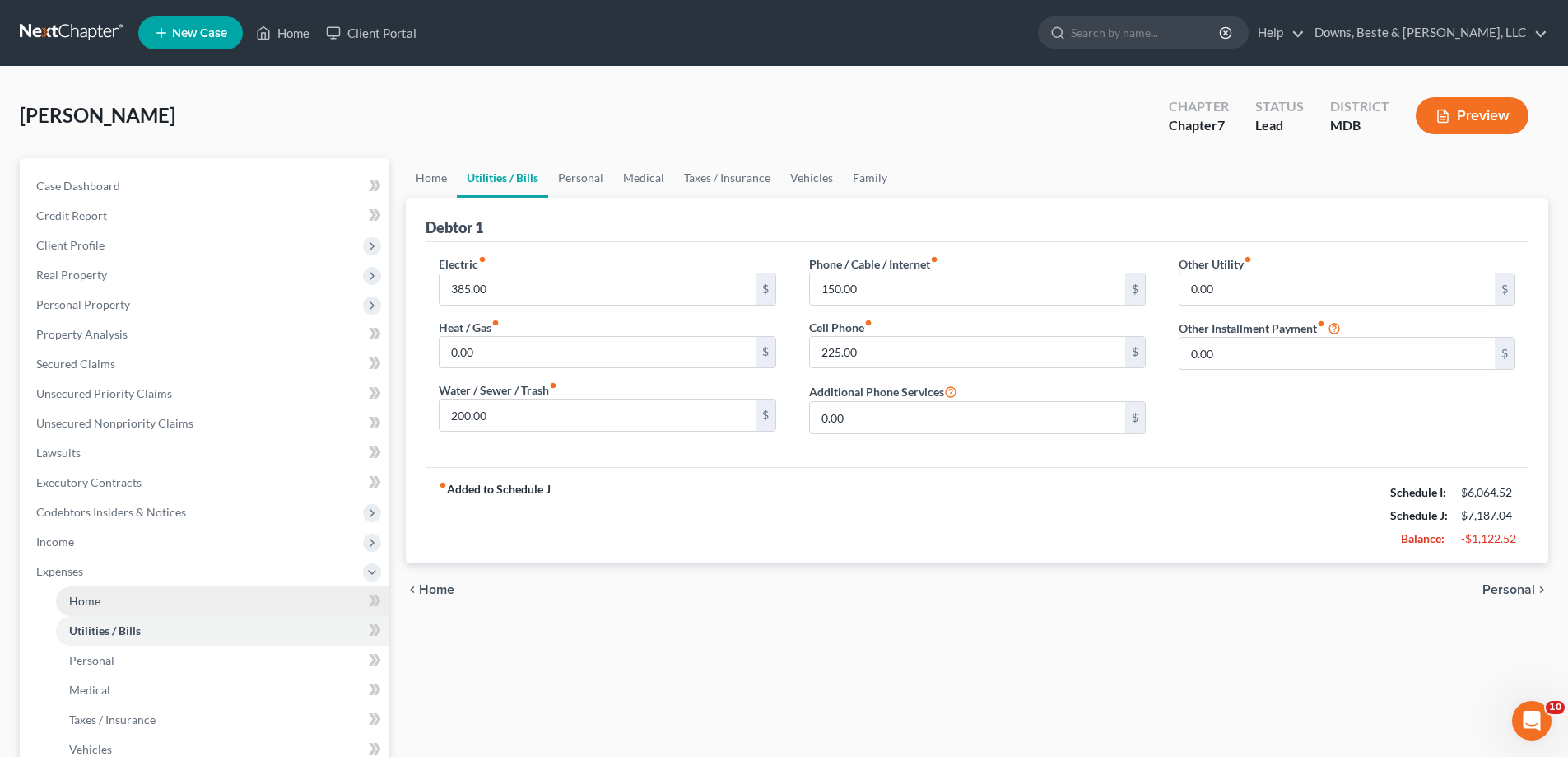
click at [112, 612] on link "Home" at bounding box center [223, 601] width 334 height 29
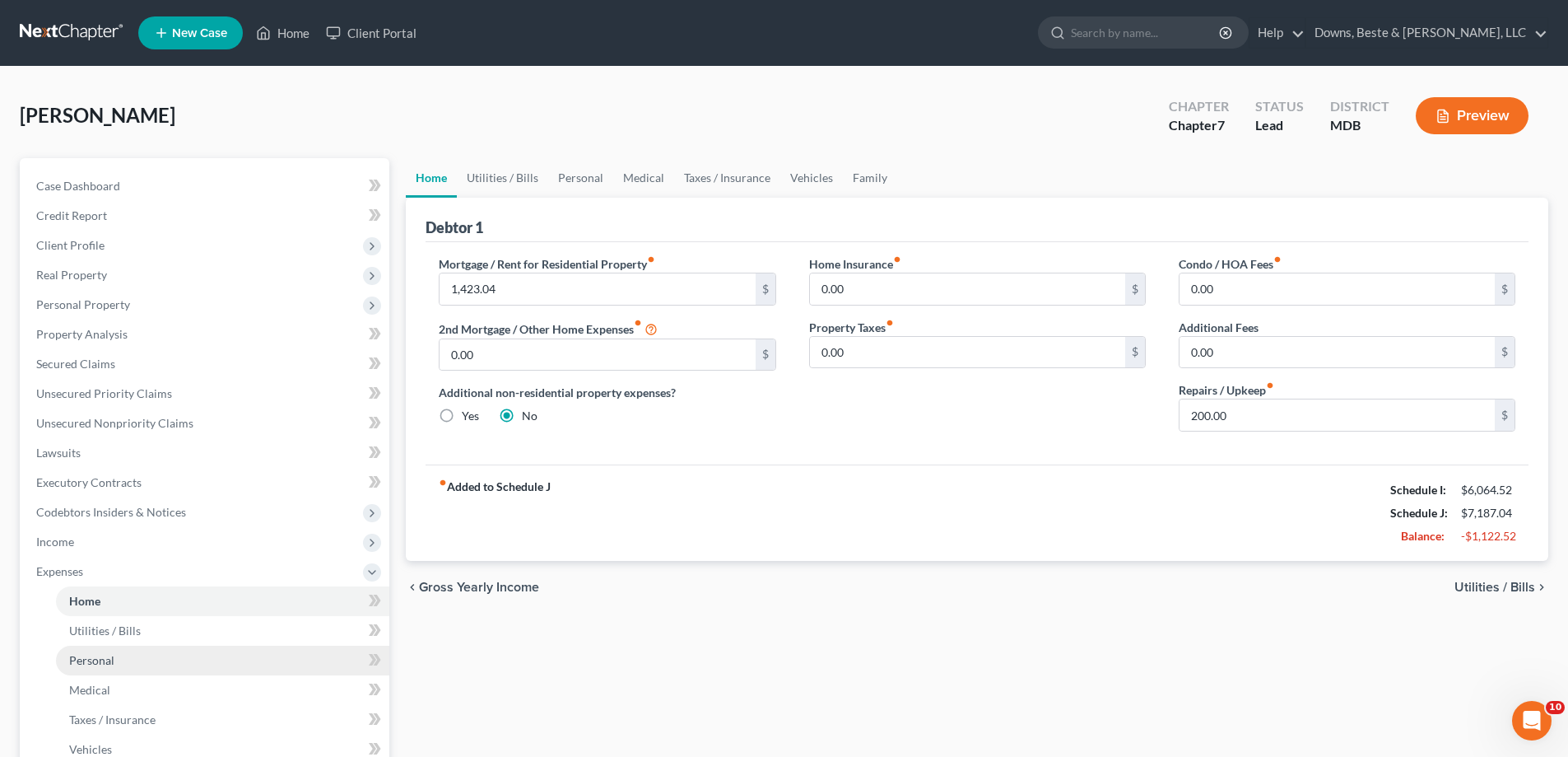
click at [94, 670] on link "Personal" at bounding box center [223, 661] width 334 height 29
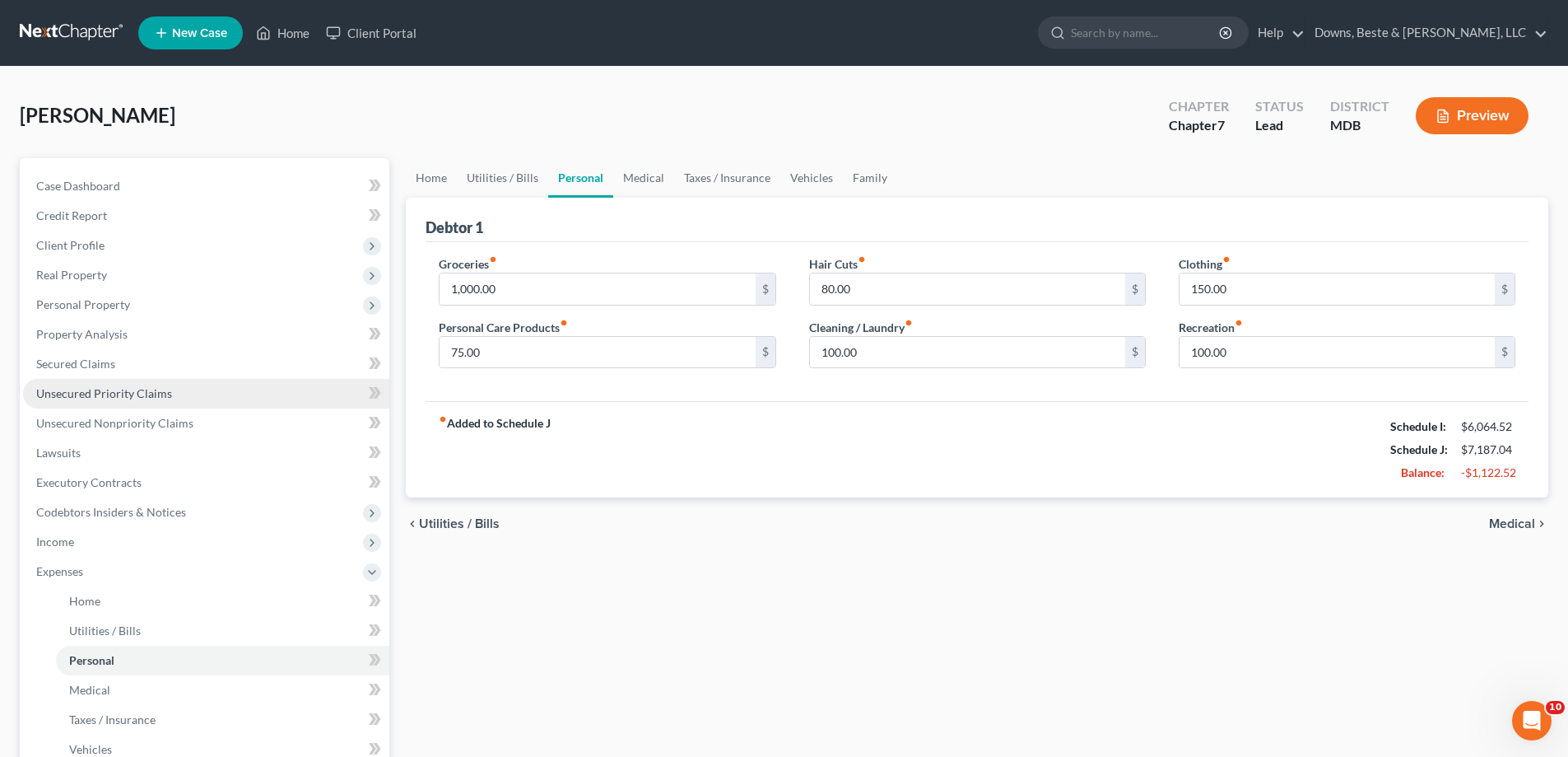
click at [188, 402] on link "Unsecured Priority Claims" at bounding box center [205, 394] width 366 height 29
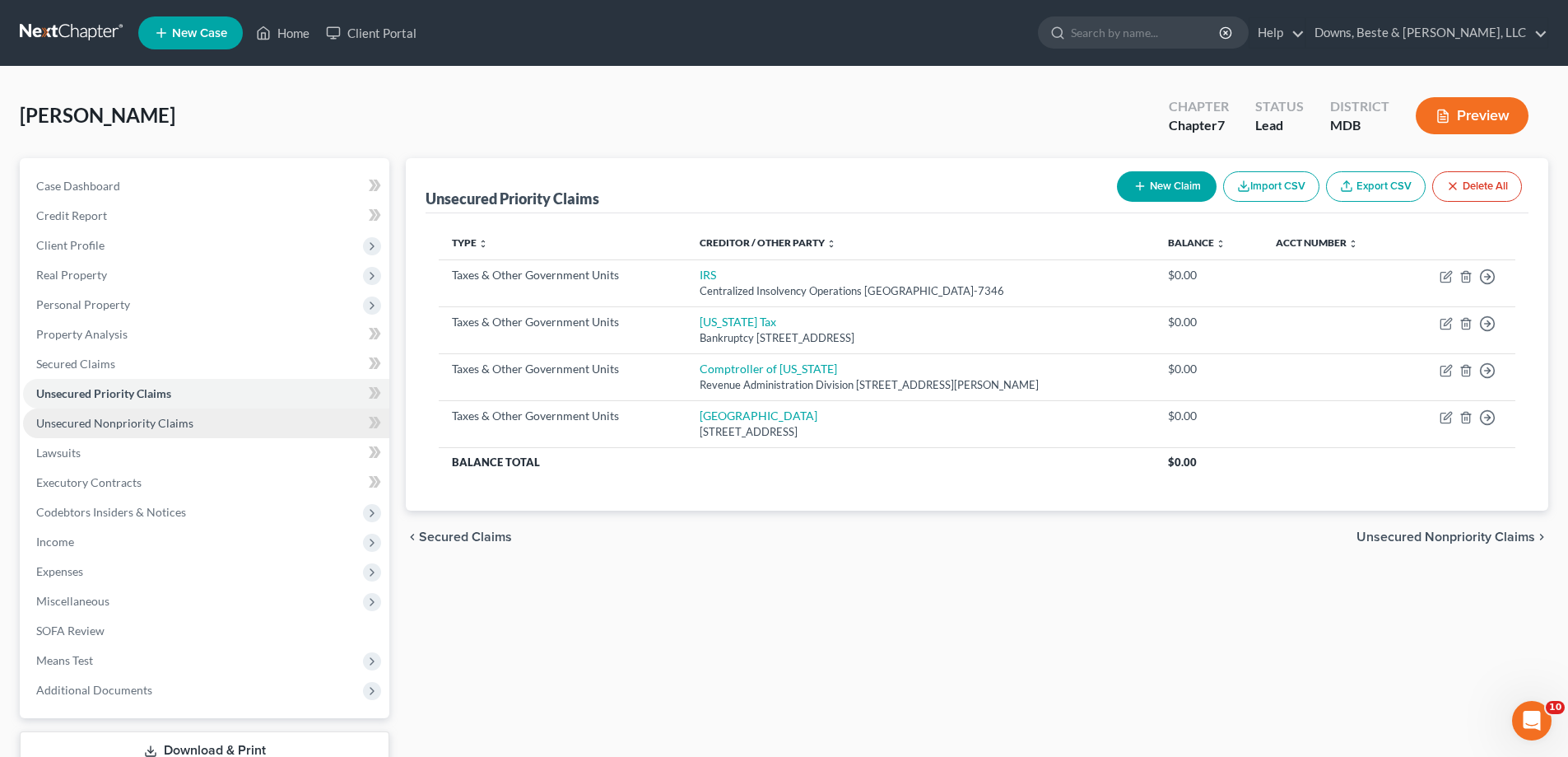
click at [132, 423] on span "Unsecured Nonpriority Claims" at bounding box center [115, 423] width 157 height 14
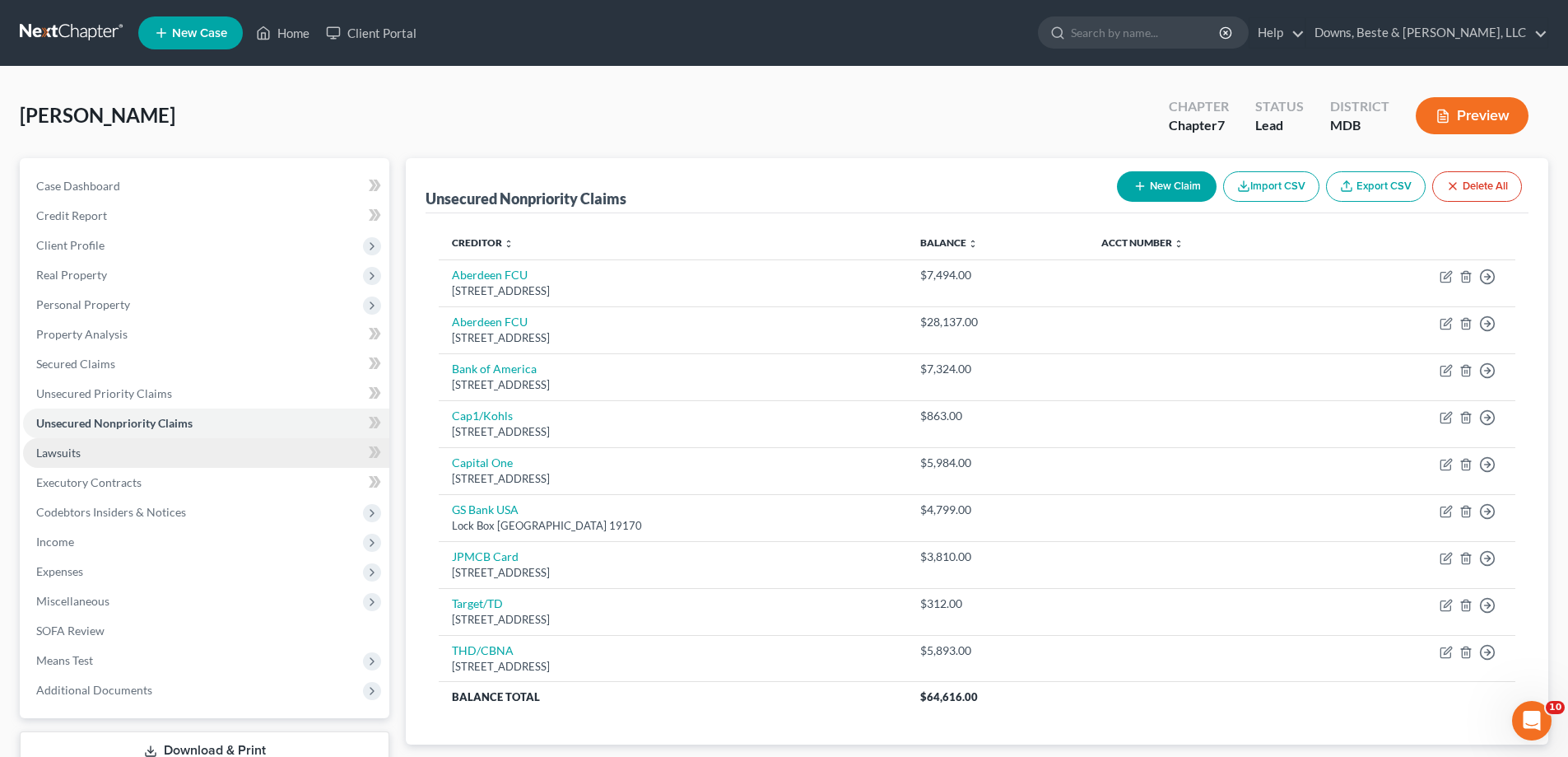
click at [197, 455] on link "Lawsuits" at bounding box center [205, 453] width 366 height 29
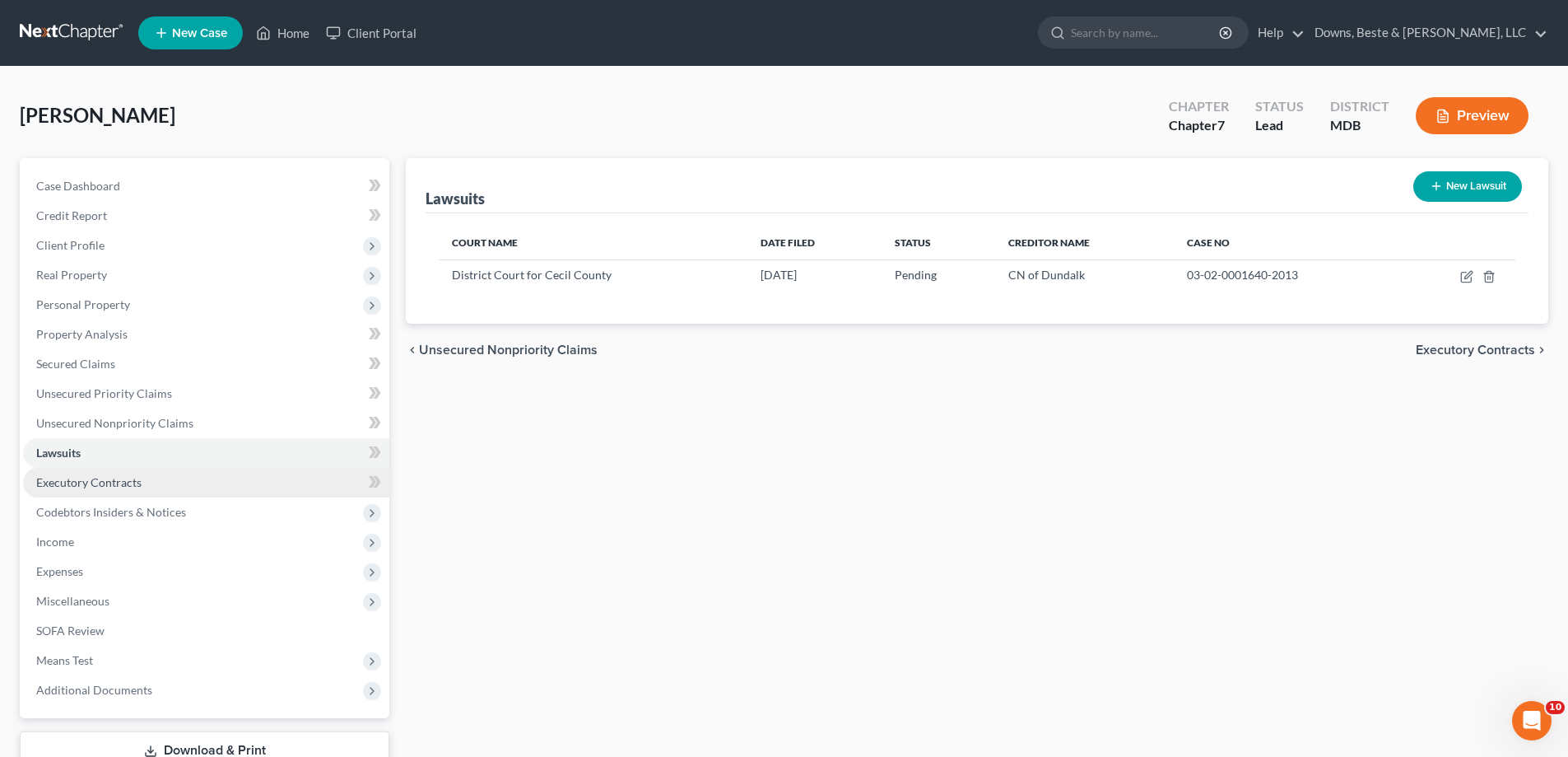
click at [183, 484] on link "Executory Contracts" at bounding box center [205, 483] width 366 height 29
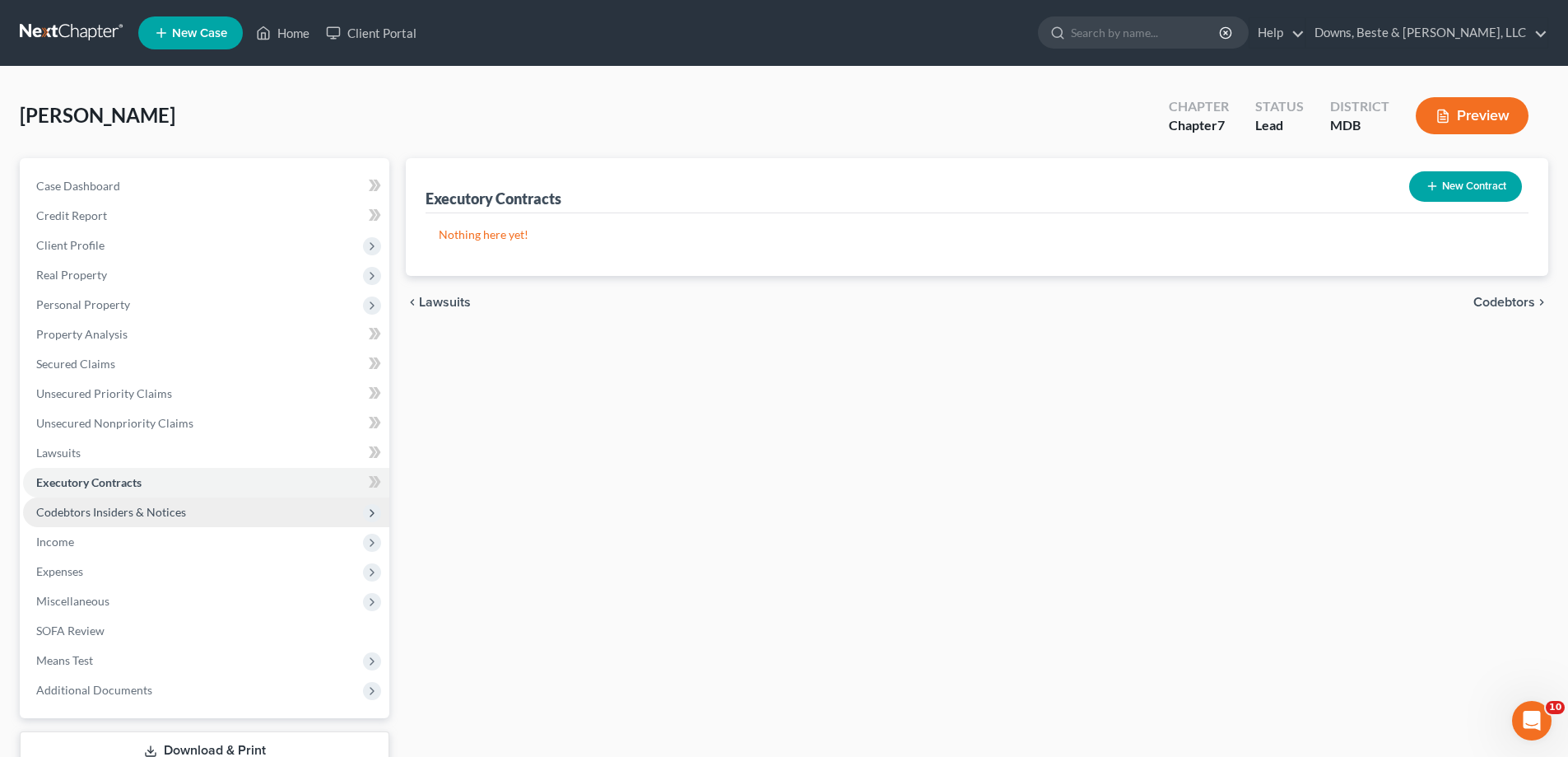
click at [189, 507] on span "Codebtors Insiders & Notices" at bounding box center [205, 513] width 366 height 29
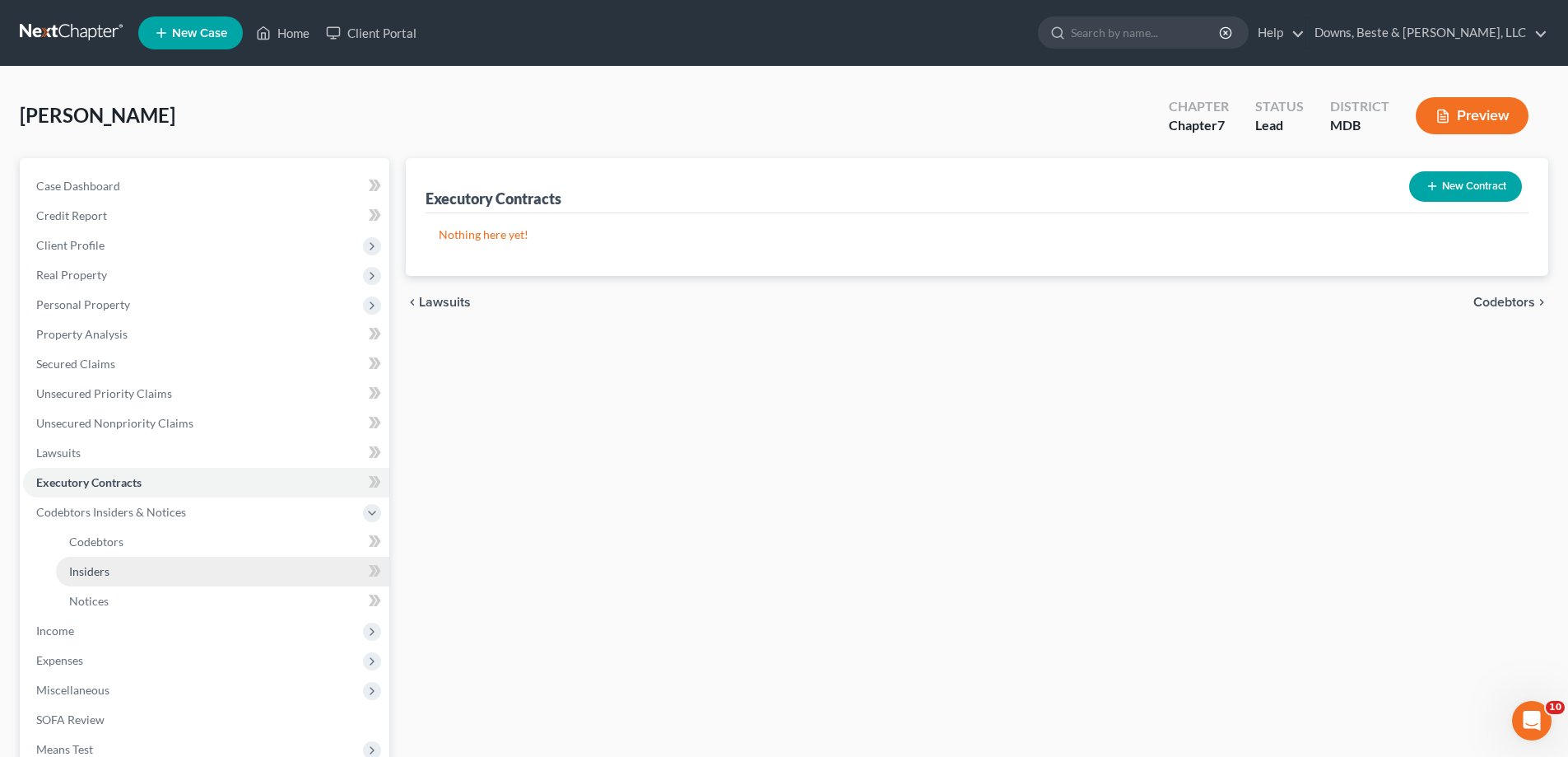
click at [164, 557] on link "Insiders" at bounding box center [223, 571] width 334 height 29
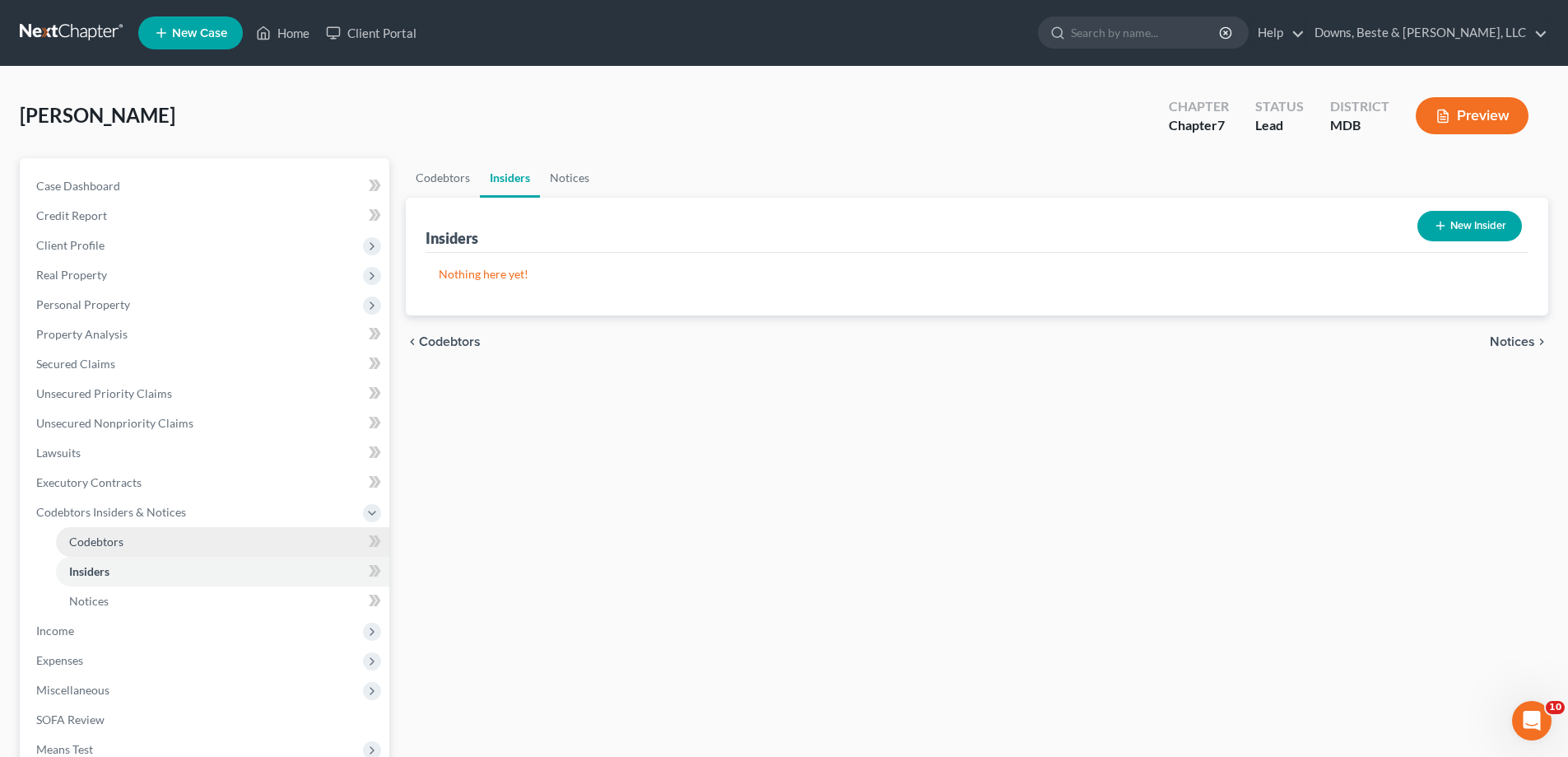
click at [159, 538] on link "Codebtors" at bounding box center [223, 542] width 334 height 29
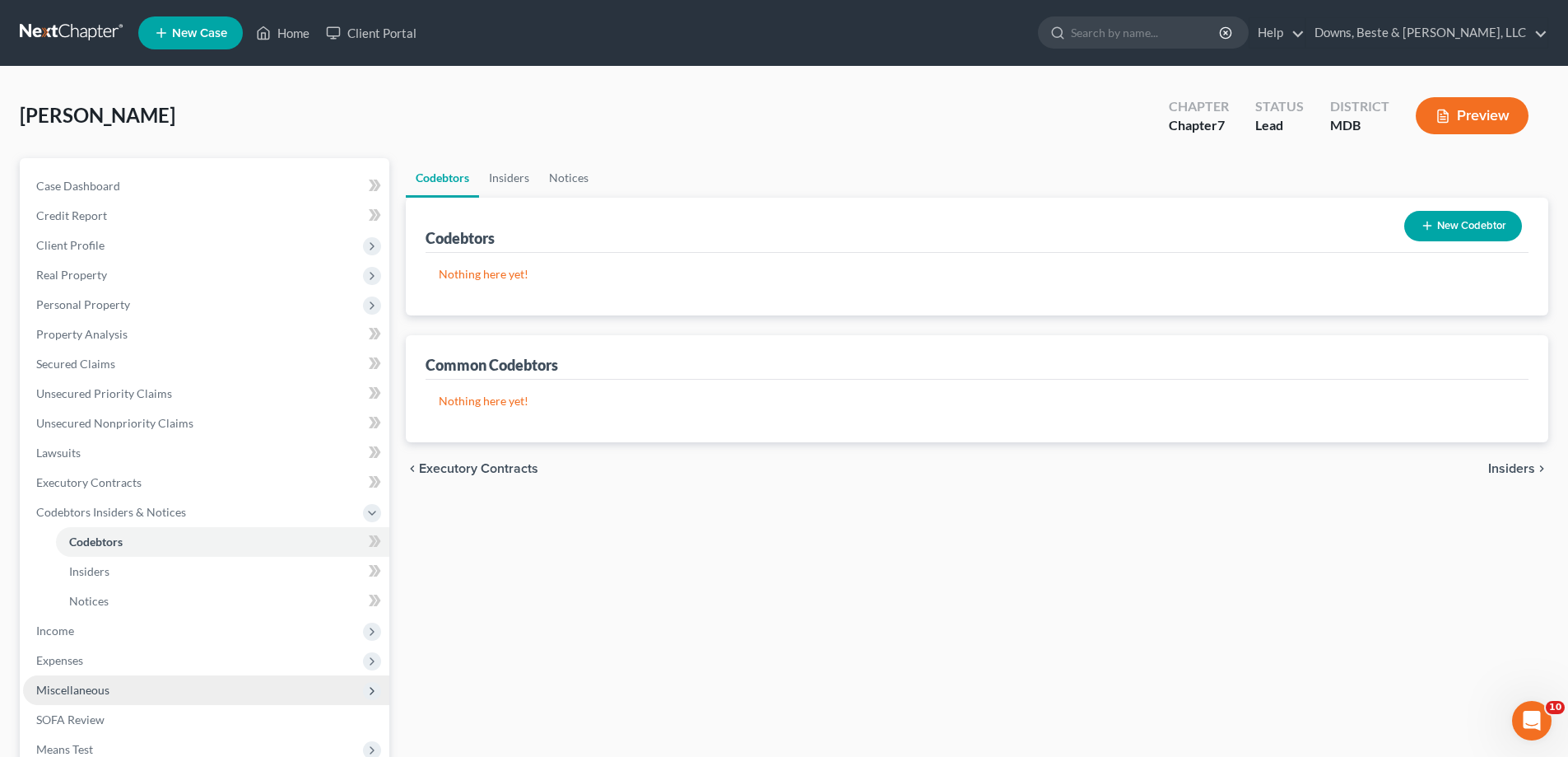
click at [123, 687] on span "Miscellaneous" at bounding box center [205, 690] width 366 height 29
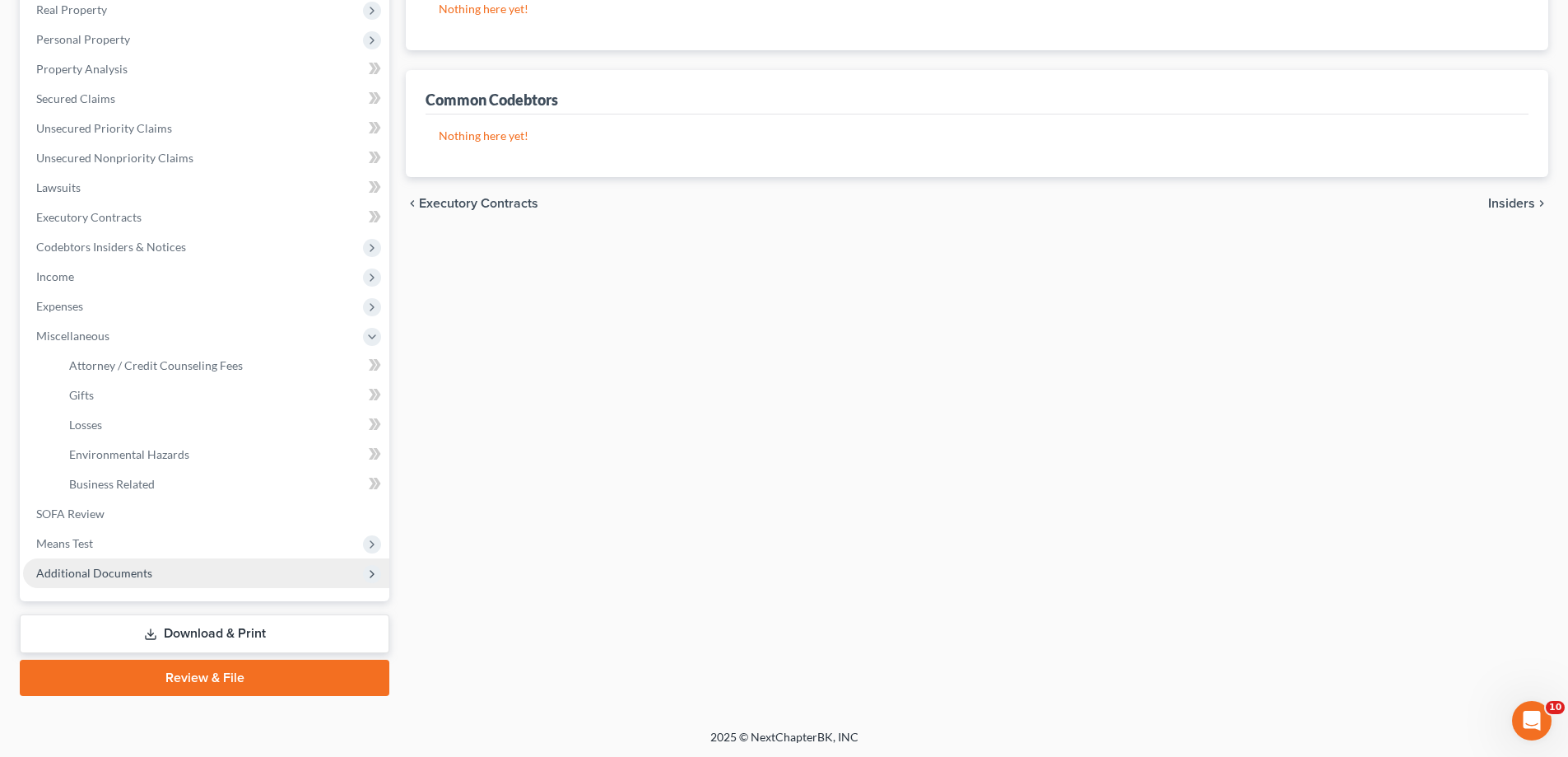
scroll to position [267, 0]
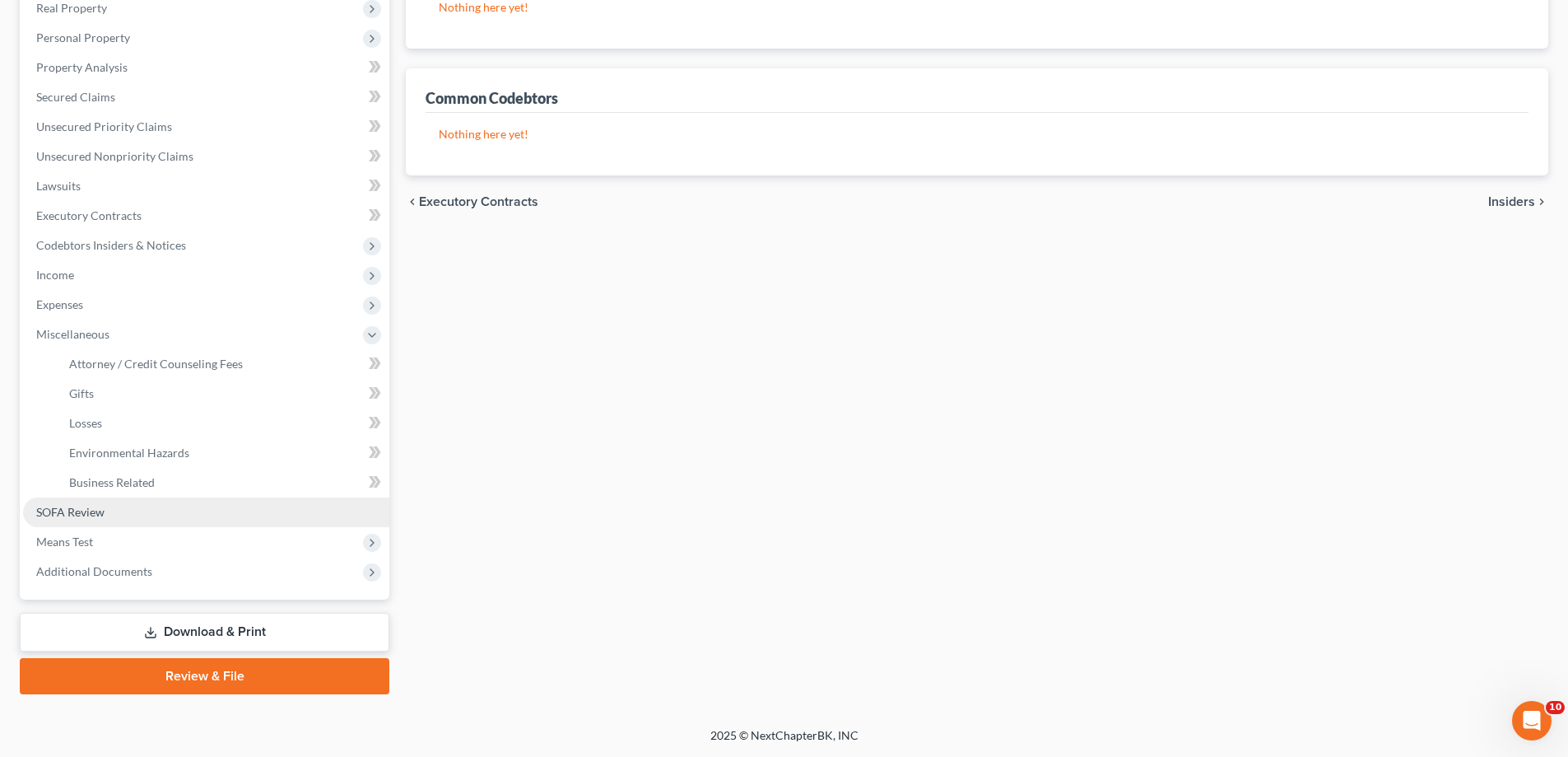
click at [146, 503] on link "SOFA Review" at bounding box center [205, 513] width 366 height 29
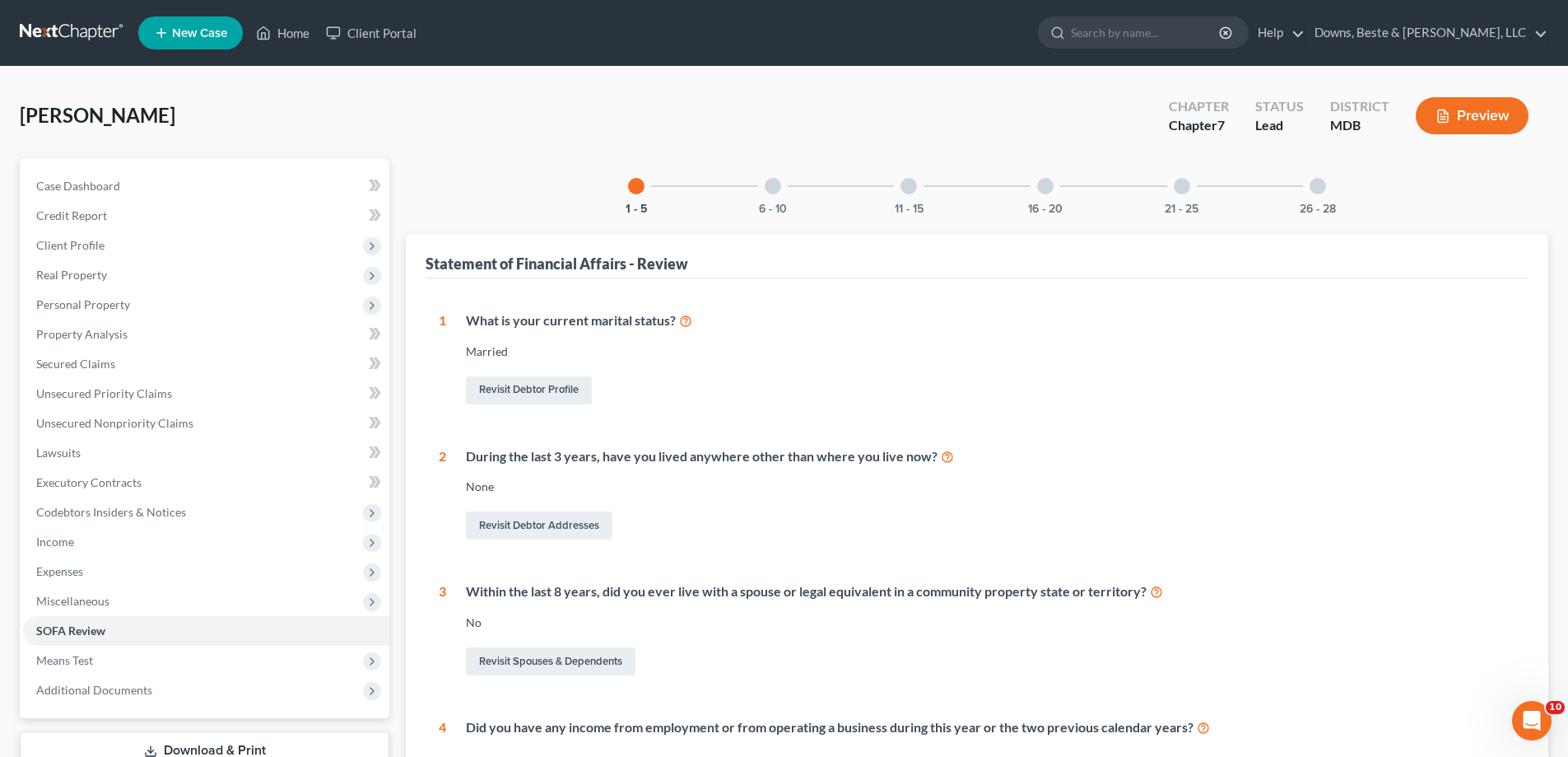
click at [766, 185] on div at bounding box center [773, 186] width 17 height 17
